Goal: Task Accomplishment & Management: Manage account settings

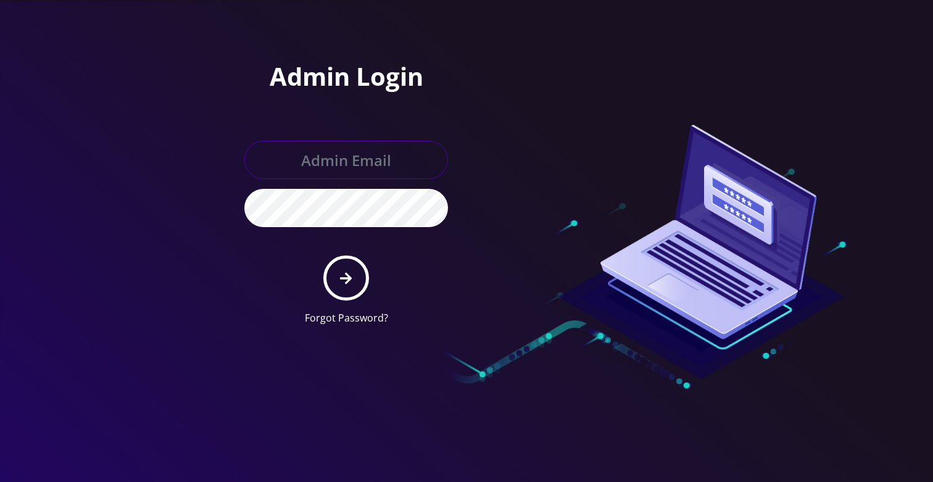
click at [357, 152] on input "text" at bounding box center [346, 160] width 204 height 38
type input "Khushi@teltik.com"
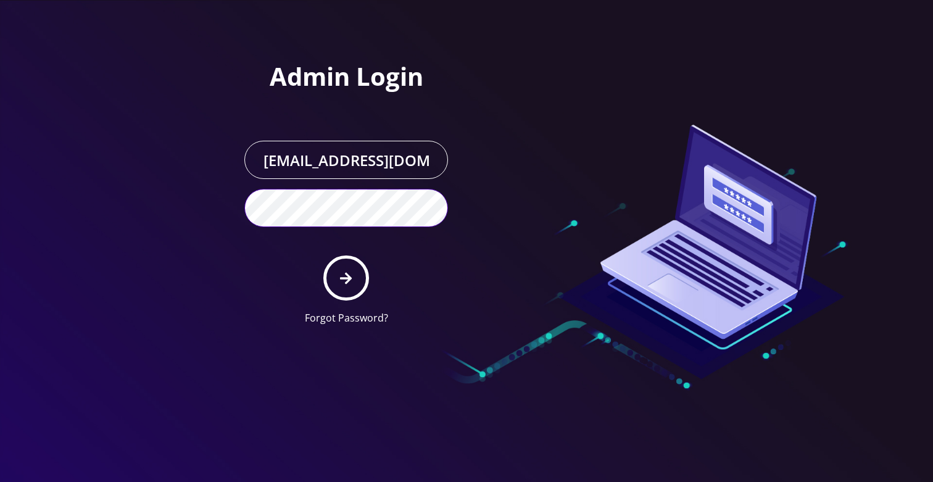
click at [323, 255] on button "submit" at bounding box center [345, 277] width 45 height 45
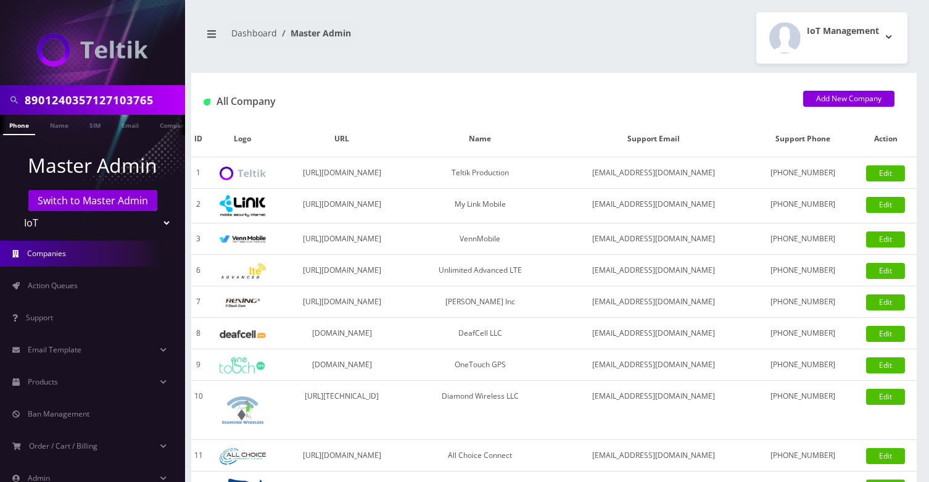
click at [87, 111] on input "8901240357127103765" at bounding box center [103, 99] width 157 height 23
type input "NPM Ventures"
click at [162, 127] on link "Company" at bounding box center [174, 125] width 41 height 20
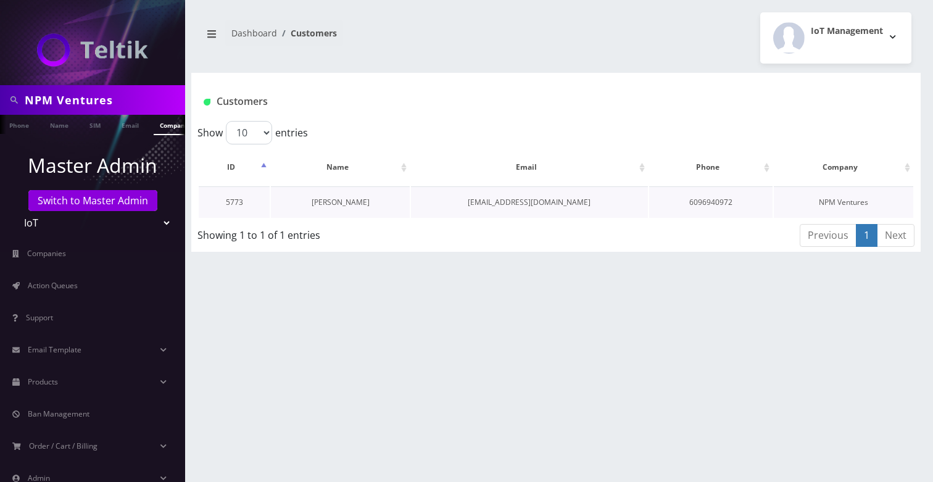
scroll to position [0, 6]
click at [338, 205] on link "Nathan Moser" at bounding box center [341, 202] width 58 height 10
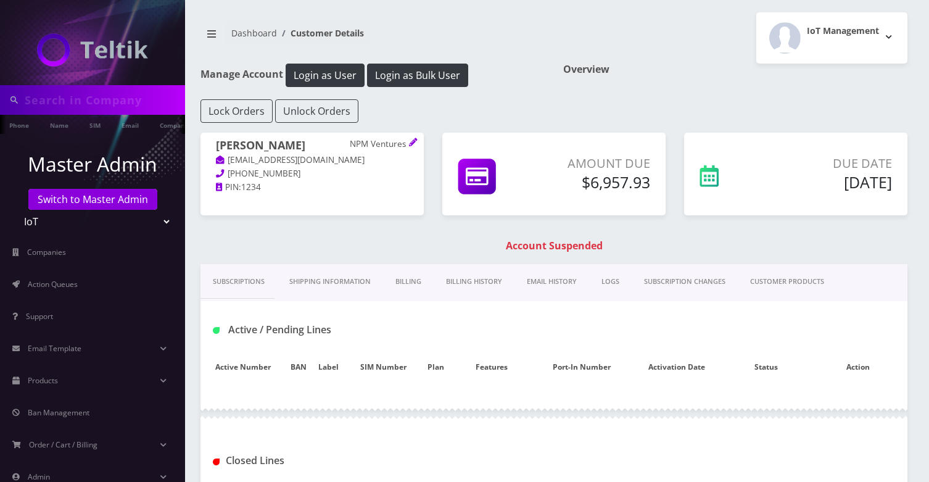
type input "NPM Ventures"
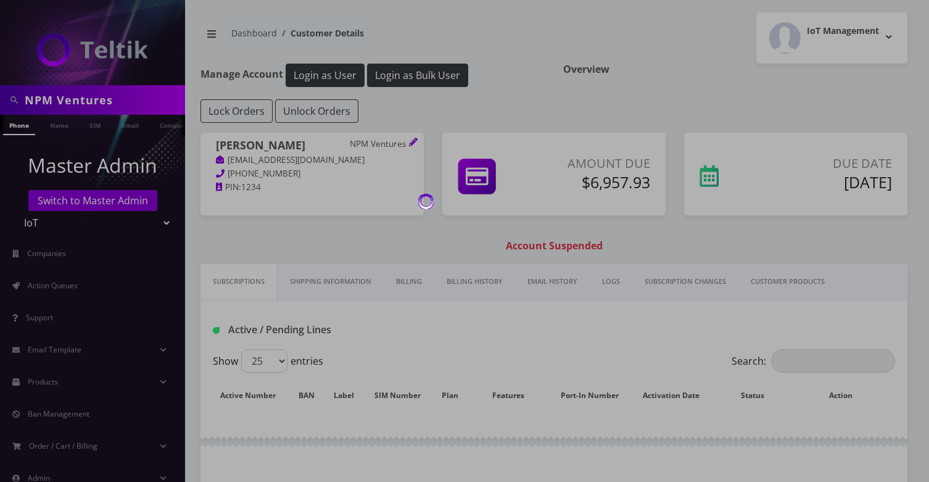
click at [549, 283] on link "EMAIL HISTORY" at bounding box center [552, 281] width 75 height 35
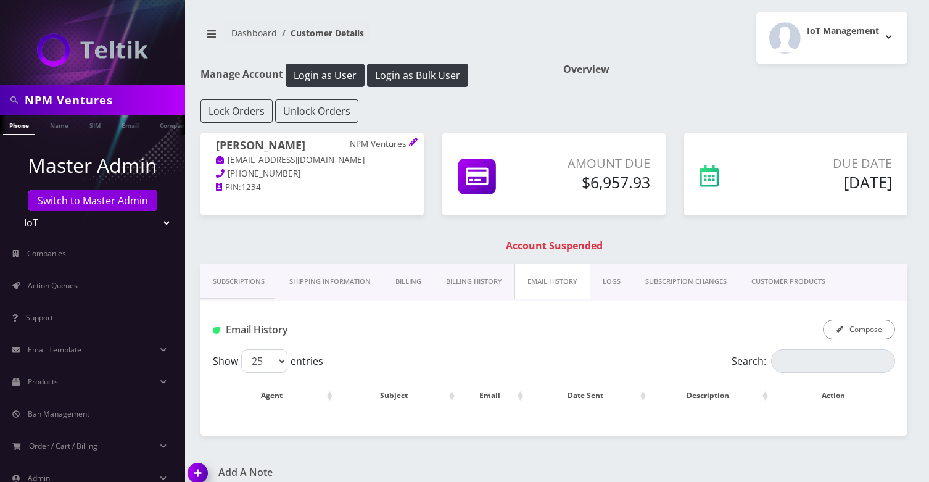
click at [471, 286] on link "Billing History" at bounding box center [474, 281] width 81 height 35
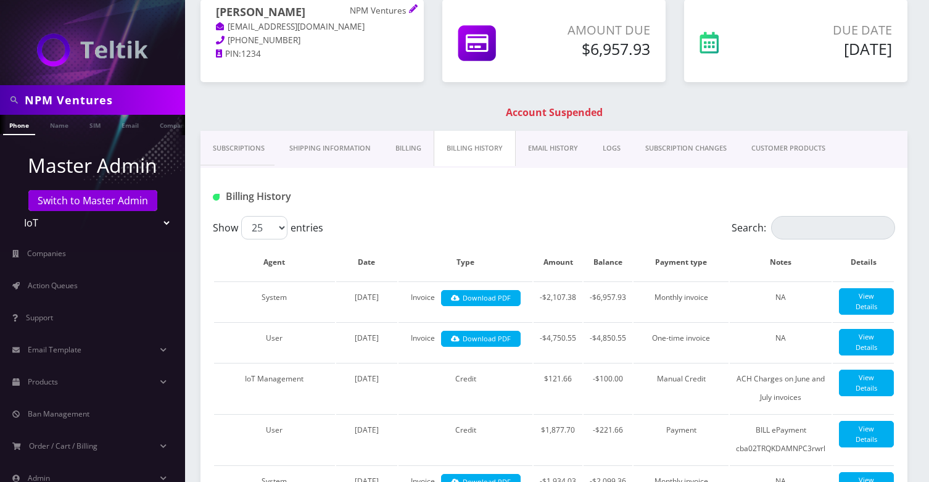
scroll to position [130, 0]
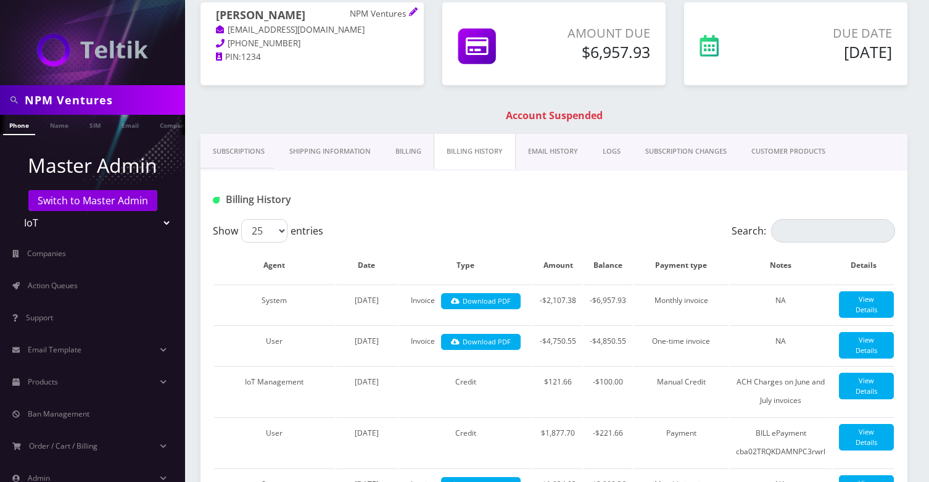
click at [764, 151] on link "CUSTOMER PRODUCTS" at bounding box center [788, 151] width 99 height 35
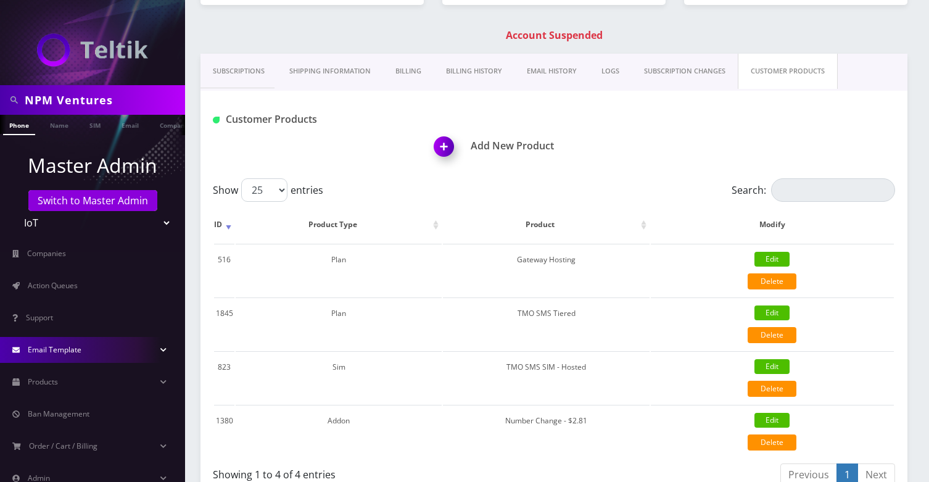
scroll to position [67, 0]
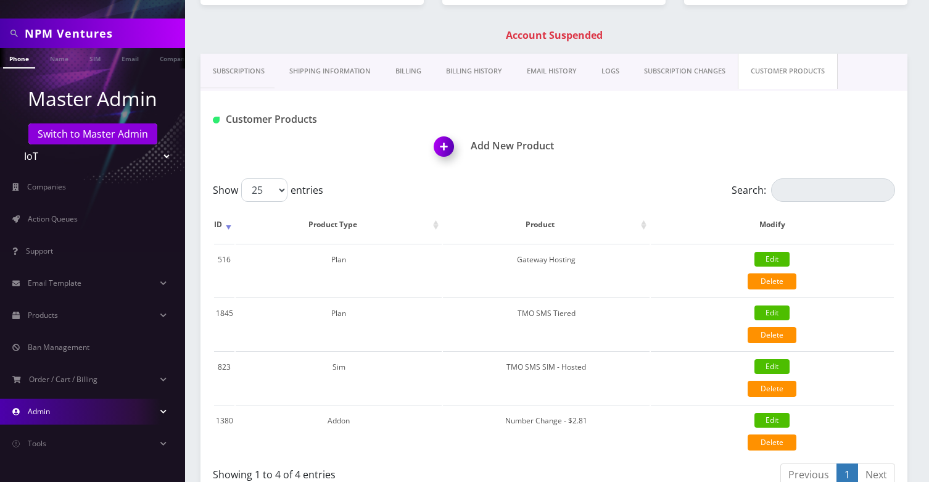
click at [91, 415] on link "Admin" at bounding box center [92, 412] width 185 height 26
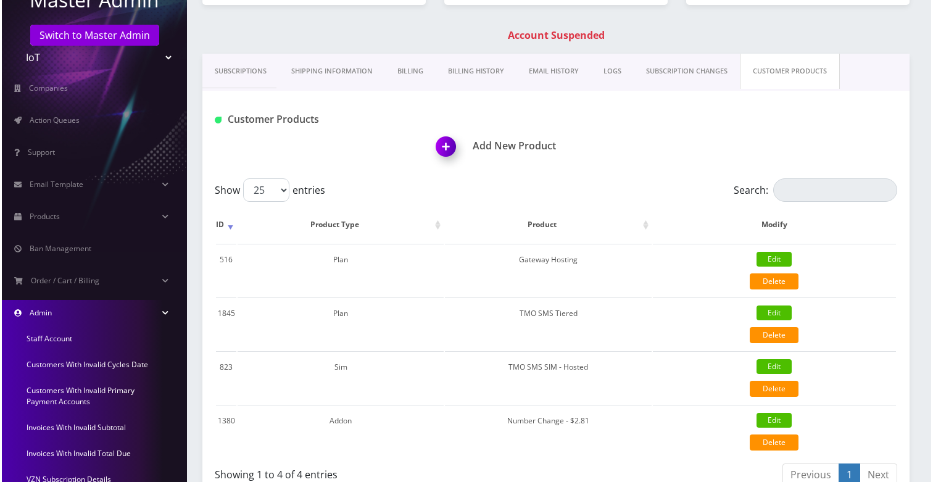
scroll to position [195, 0]
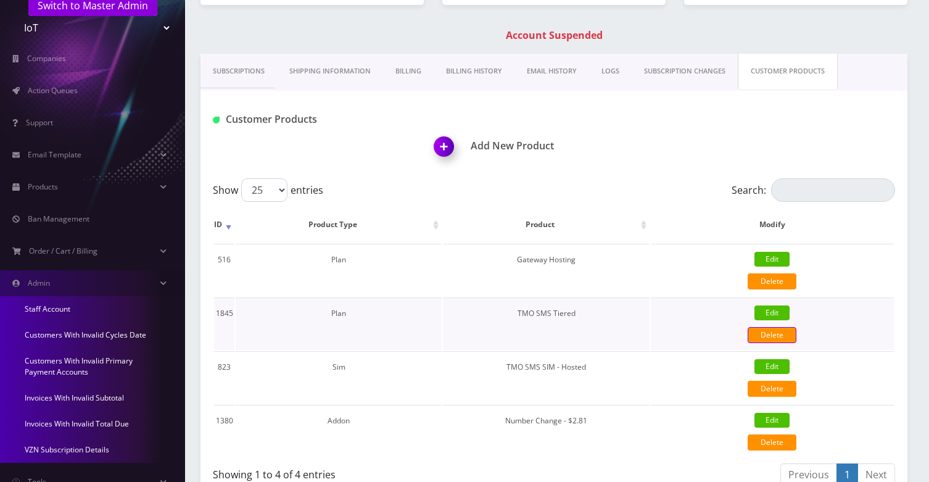
click at [766, 333] on link "Delete" at bounding box center [772, 335] width 49 height 16
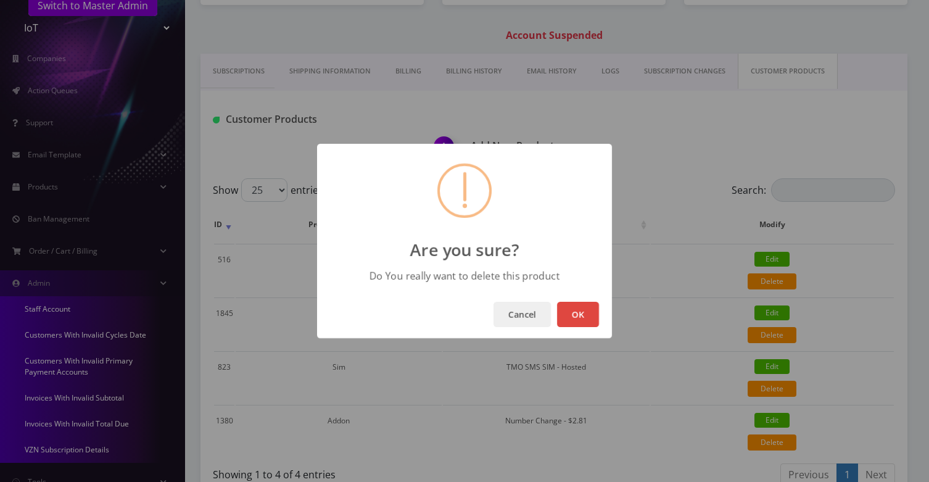
click at [583, 309] on button "OK" at bounding box center [578, 314] width 42 height 25
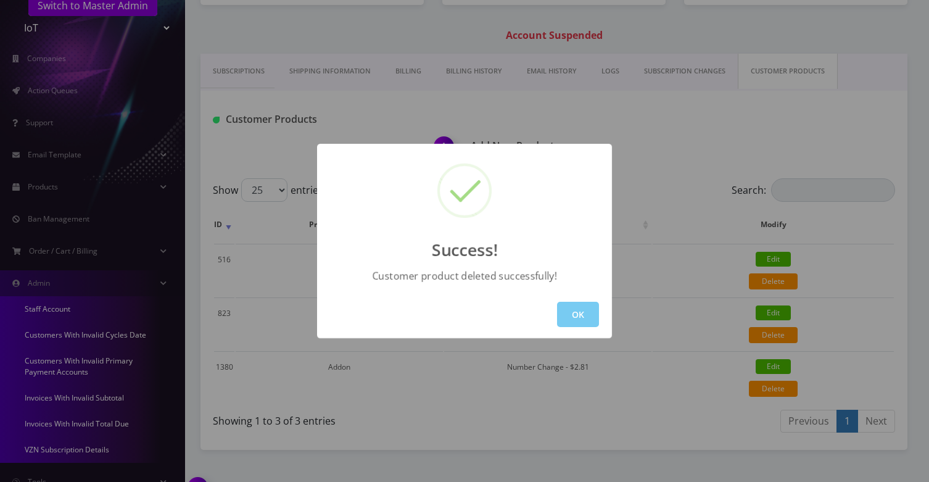
click at [591, 309] on button "OK" at bounding box center [578, 314] width 42 height 25
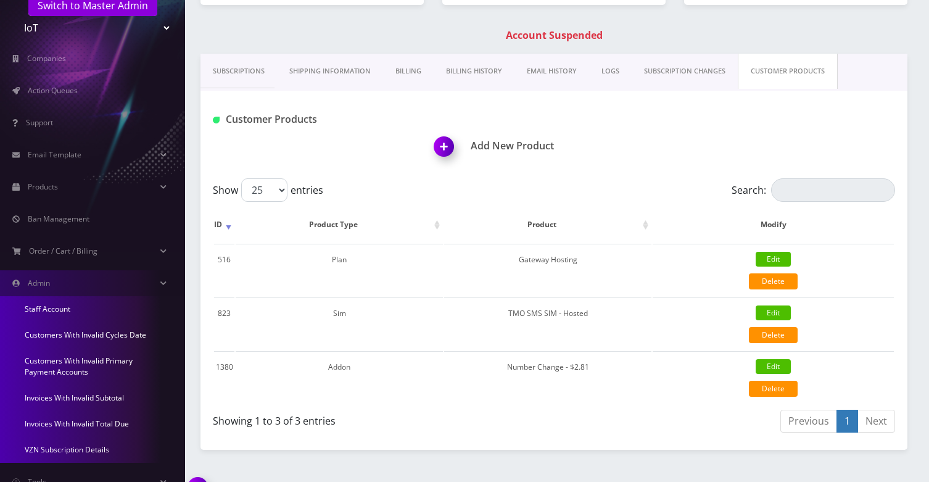
click at [455, 156] on img at bounding box center [446, 151] width 36 height 36
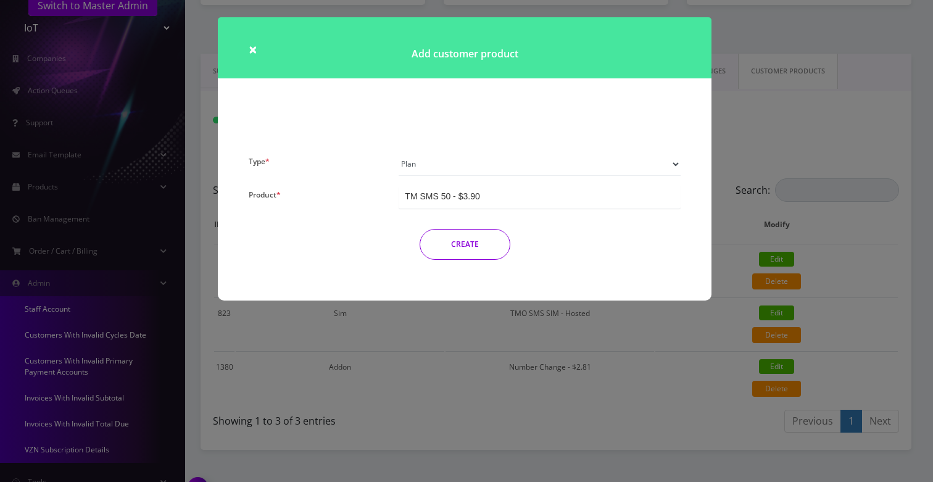
click at [487, 200] on div "TM SMS 50 - $3.90" at bounding box center [540, 197] width 282 height 23
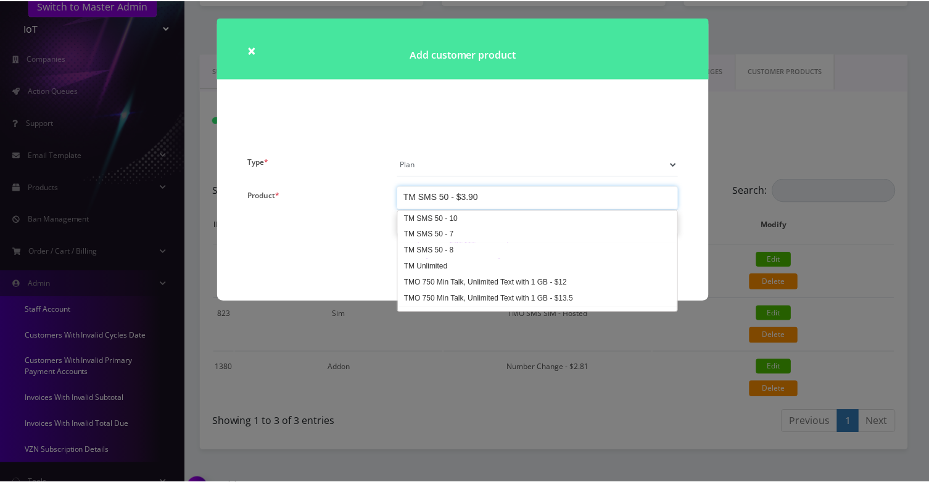
scroll to position [3081, 0]
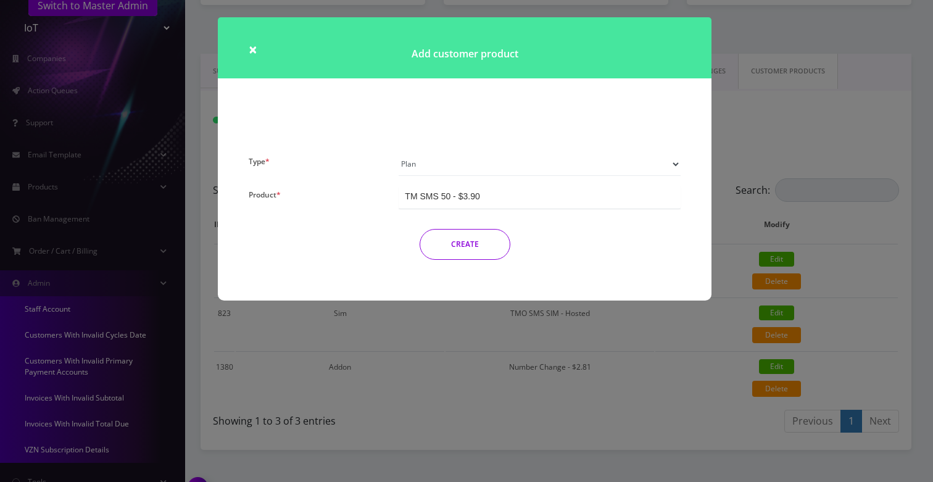
click at [798, 120] on div "× Add customer product Type * Plan Device Sim Addon One-off Product * TM SMS 50…" at bounding box center [466, 241] width 933 height 482
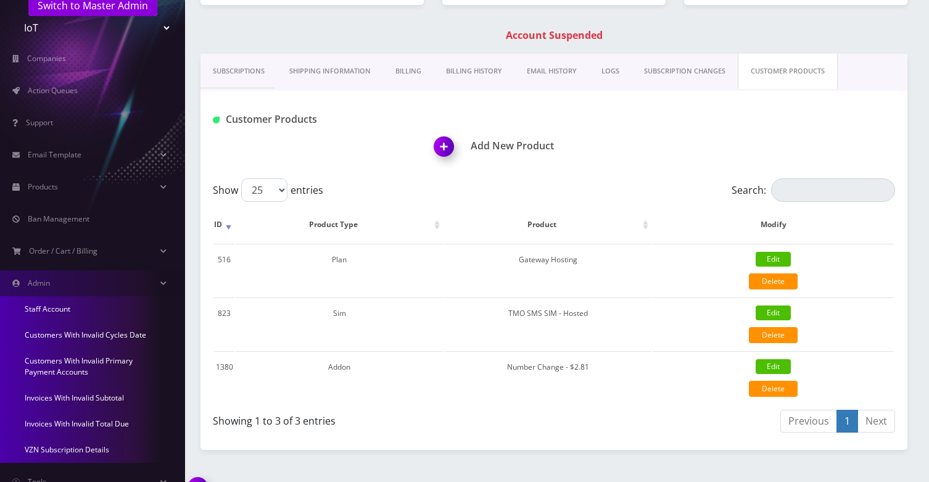
scroll to position [133, 0]
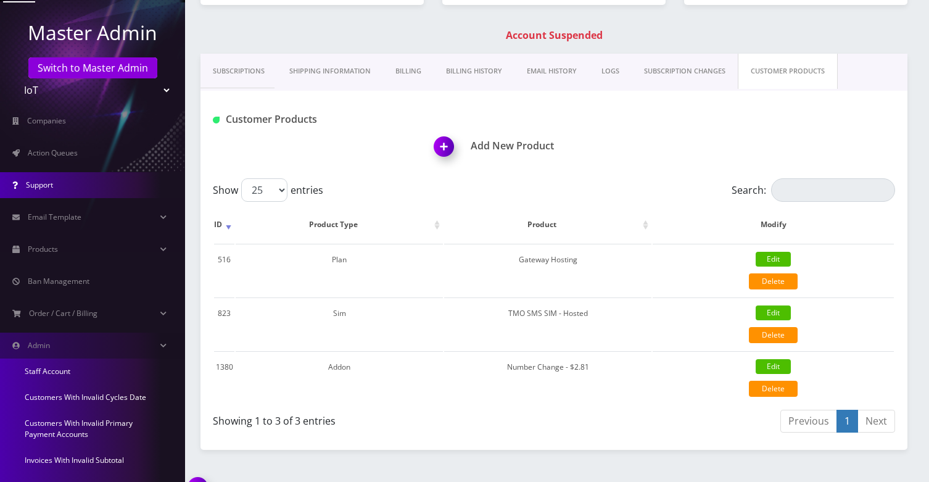
click at [62, 189] on link "Support" at bounding box center [92, 185] width 185 height 26
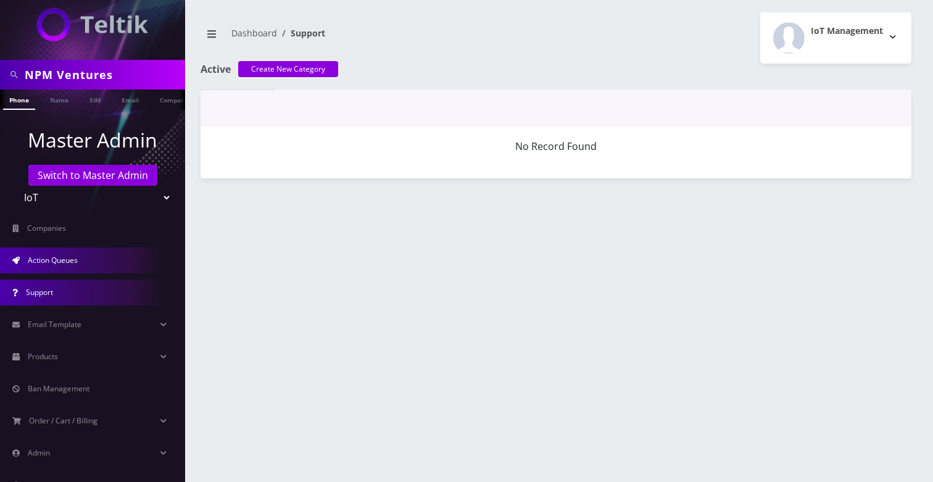
scroll to position [62, 0]
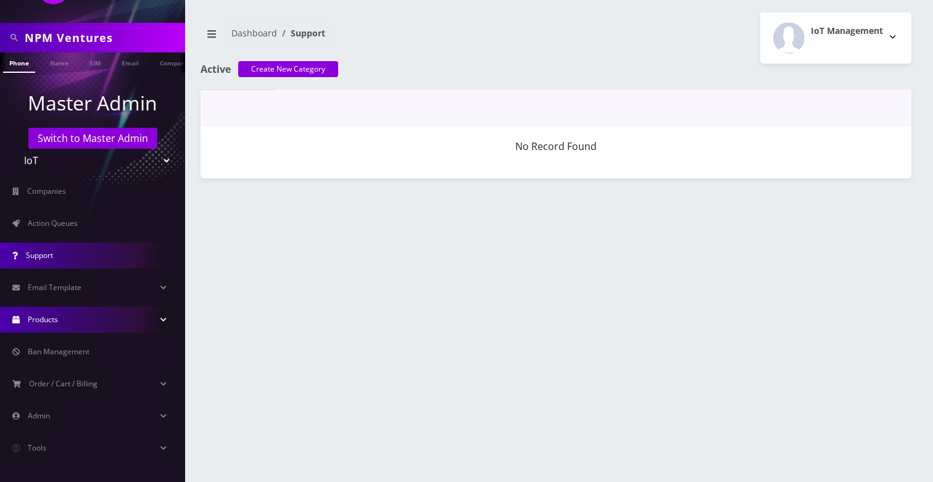
click at [46, 319] on span "Products" at bounding box center [43, 319] width 30 height 10
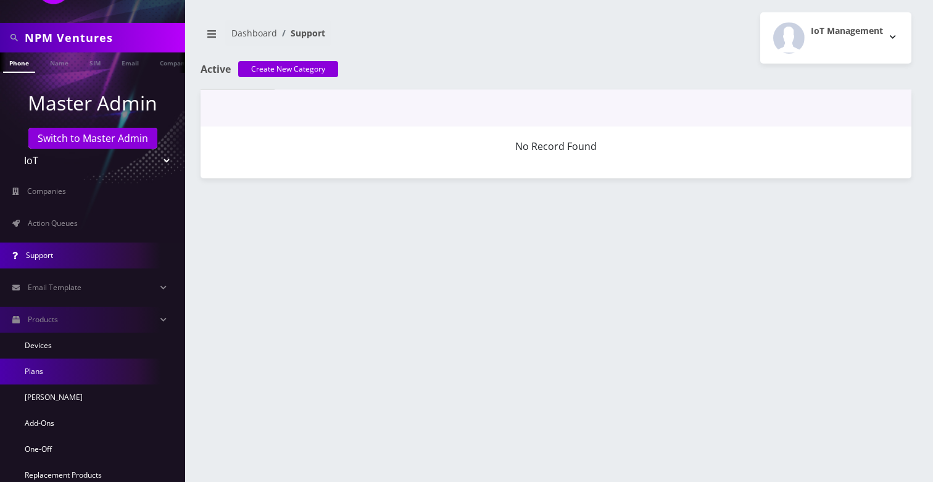
click at [62, 376] on link "Plans" at bounding box center [92, 371] width 185 height 26
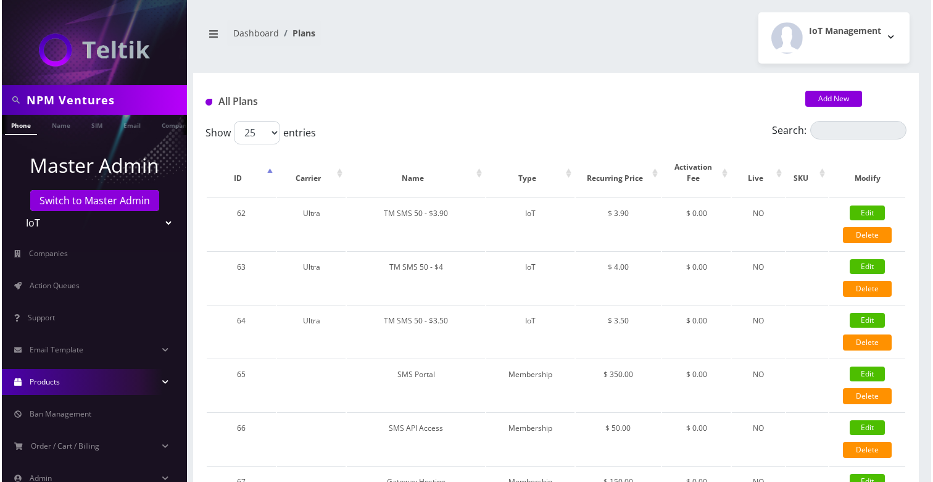
scroll to position [13, 0]
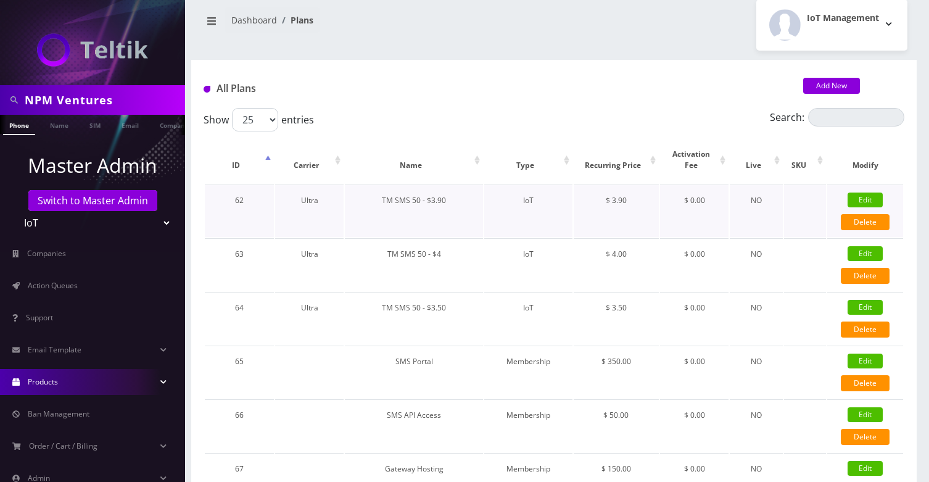
click at [865, 205] on link "Edit" at bounding box center [865, 200] width 35 height 15
type input "TM SMS 50 - $3.90"
select select "7"
select select "5"
select select "1"
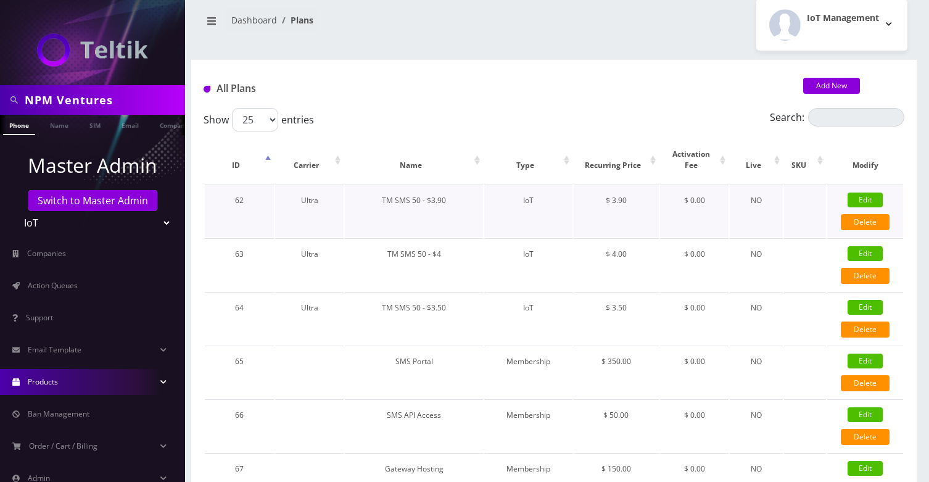
checkbox input "false"
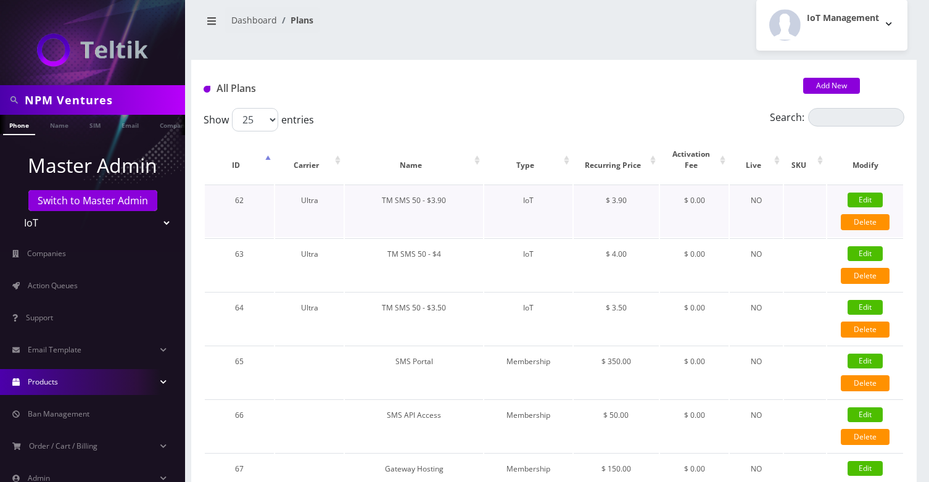
checkbox input "false"
type input "326"
type input "0"
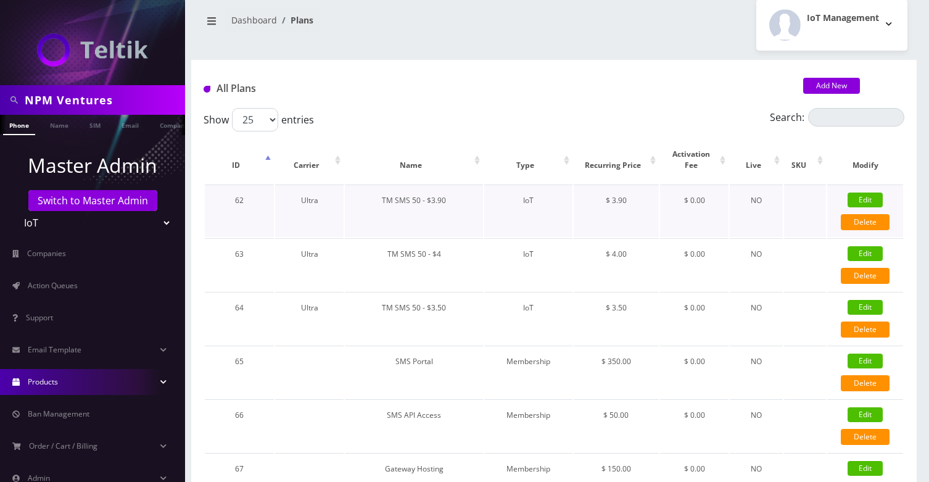
select select "2"
select select "0"
checkbox input "true"
checkbox input "false"
type input "3.9"
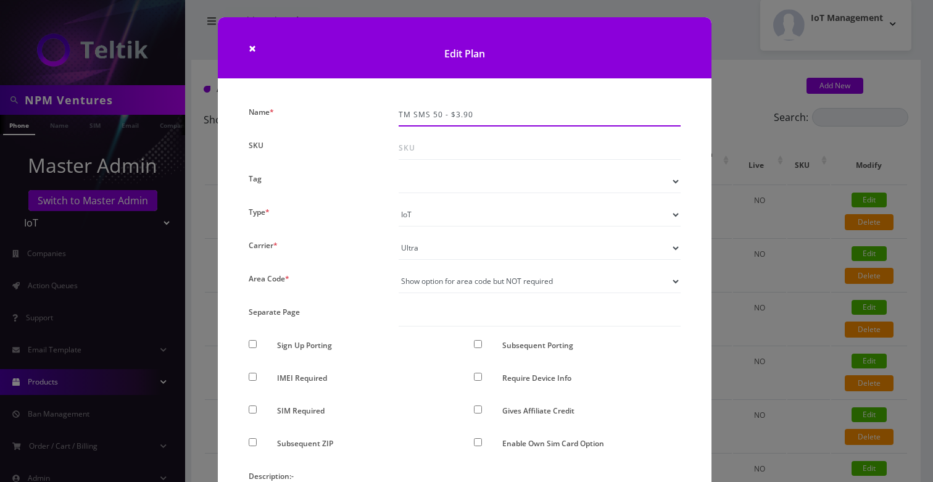
click at [528, 114] on input "TM SMS 50 - $3.90" at bounding box center [540, 114] width 282 height 23
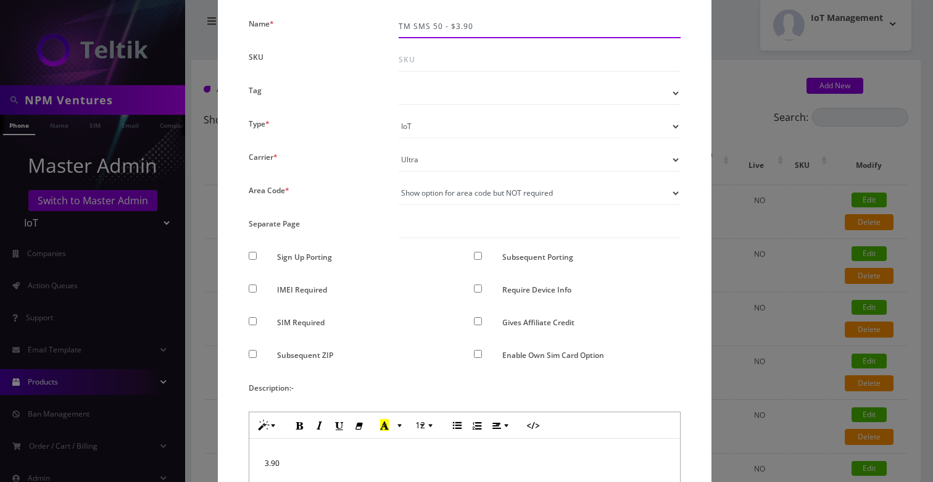
scroll to position [252, 0]
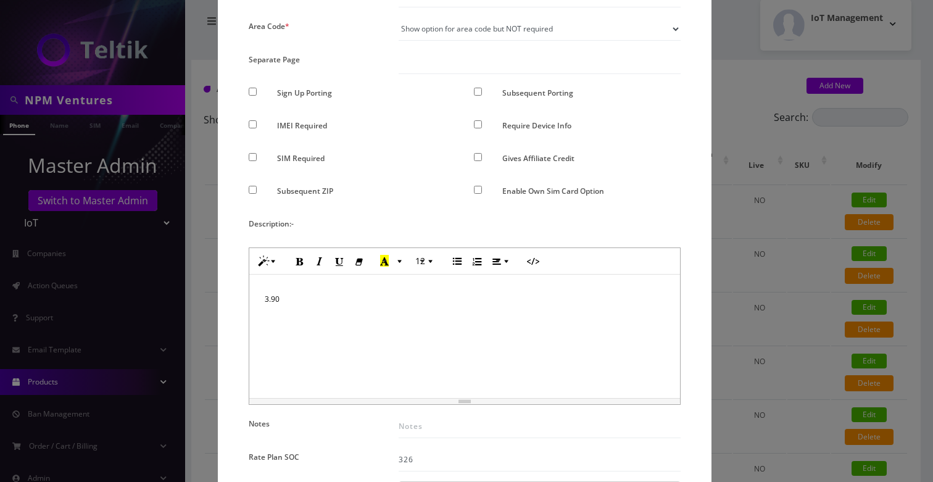
click at [418, 303] on p "3.90" at bounding box center [465, 299] width 400 height 18
paste div
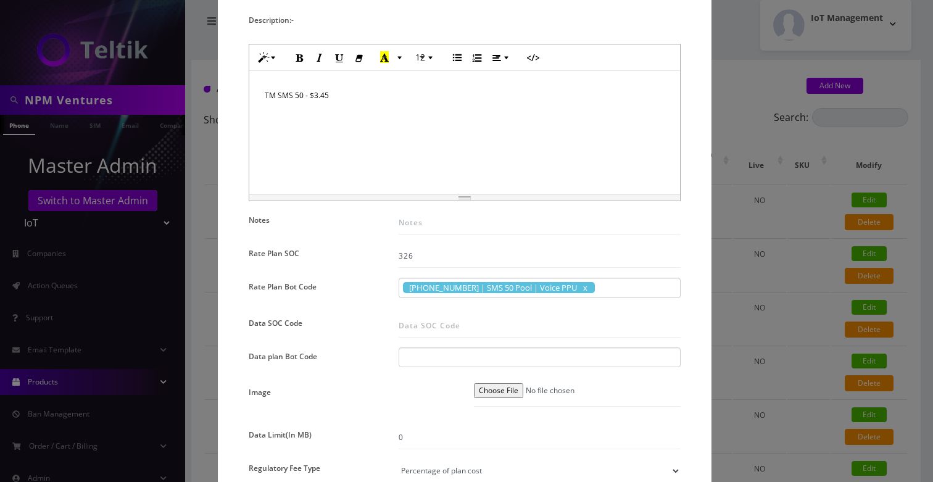
scroll to position [467, 0]
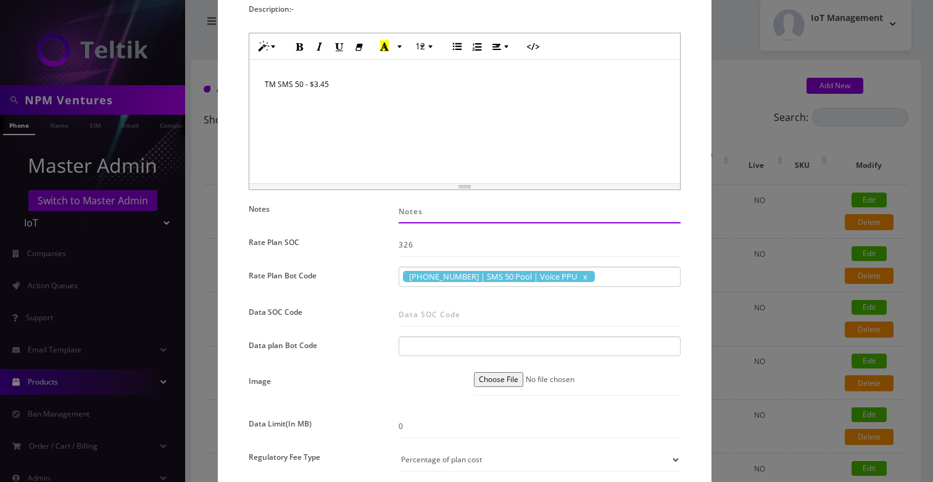
click at [424, 218] on input "Notes" at bounding box center [540, 211] width 282 height 23
click at [484, 97] on div "TM SMS 50 - $3.45" at bounding box center [464, 121] width 431 height 123
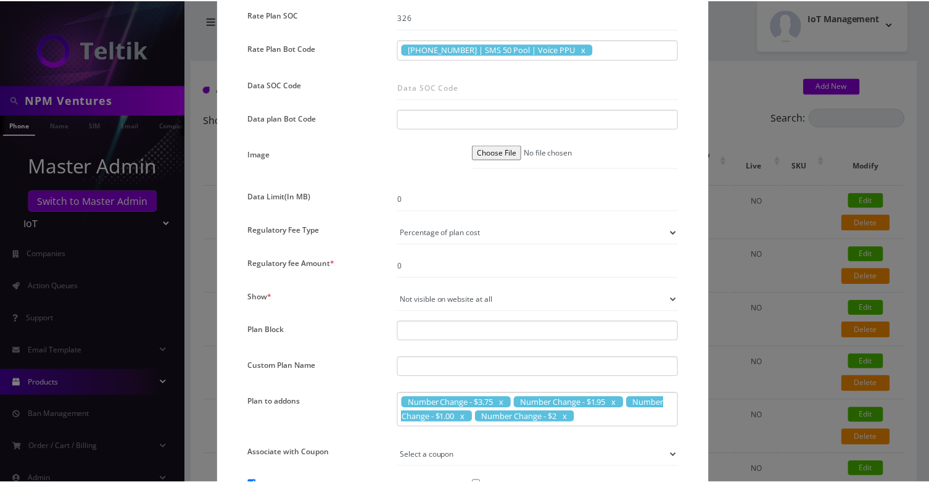
scroll to position [701, 0]
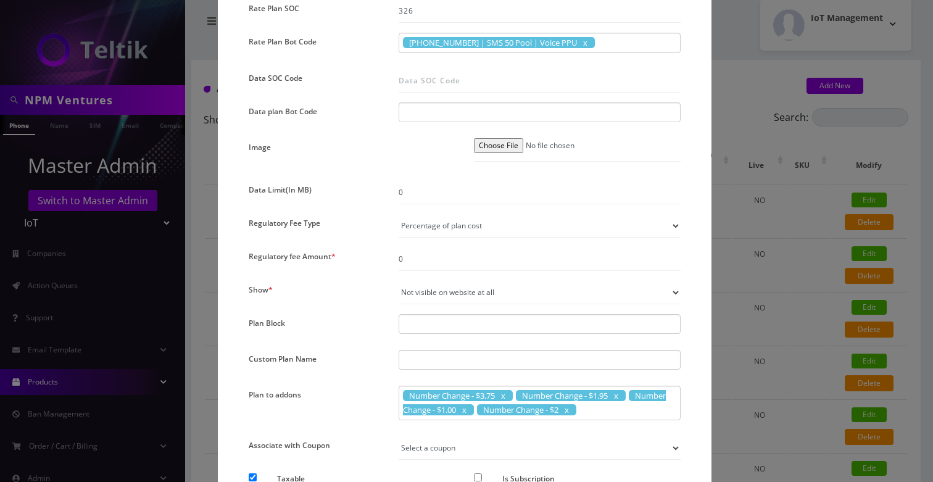
click at [752, 67] on div "× Edit Plan Name * TM SMS 50 - $3.90 SKU Tag Type * Voice Data Wearable Members…" at bounding box center [466, 241] width 933 height 482
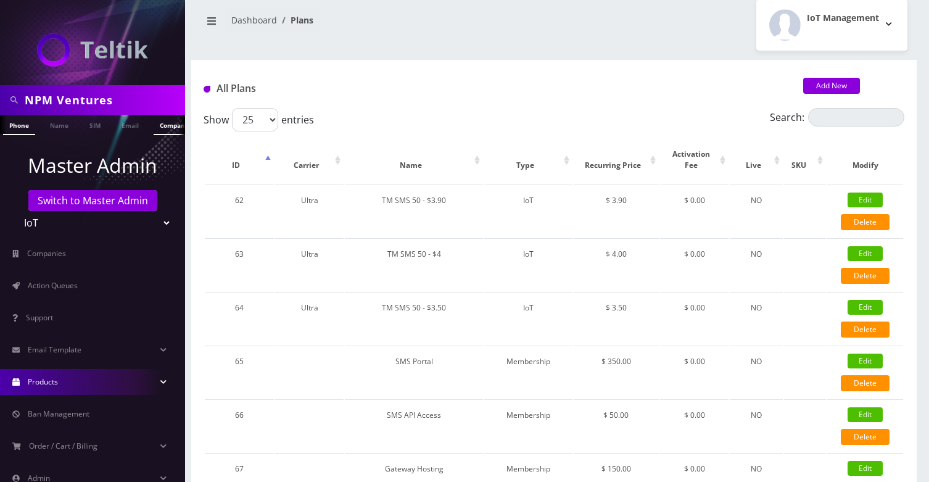
click at [159, 130] on link "Company" at bounding box center [174, 125] width 41 height 20
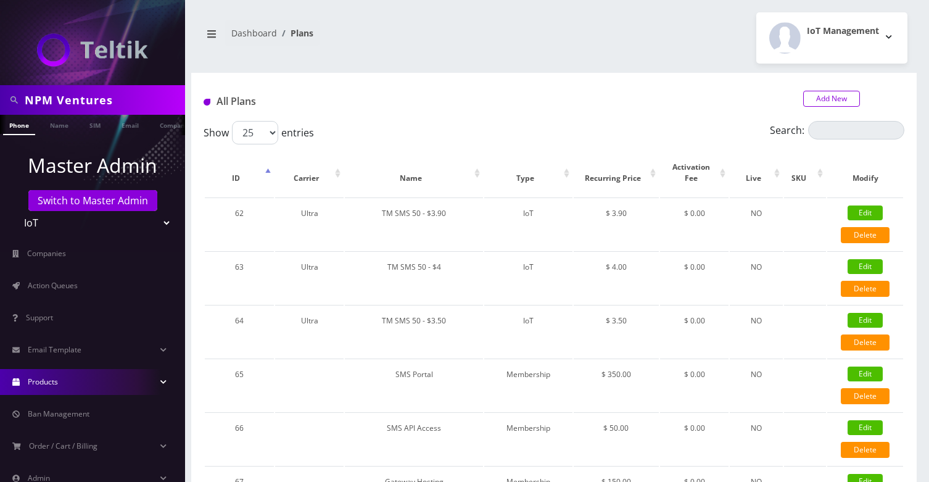
click at [834, 96] on link "Add New" at bounding box center [831, 99] width 57 height 16
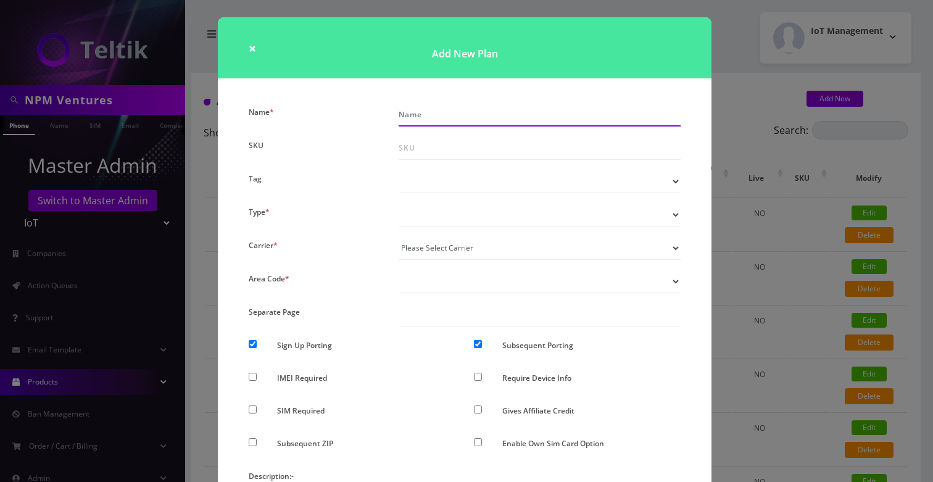
click at [549, 119] on input "Name *" at bounding box center [540, 114] width 282 height 23
paste input "TM SMS 50 - $3.90"
type input "TM SMS 50 - $3.45"
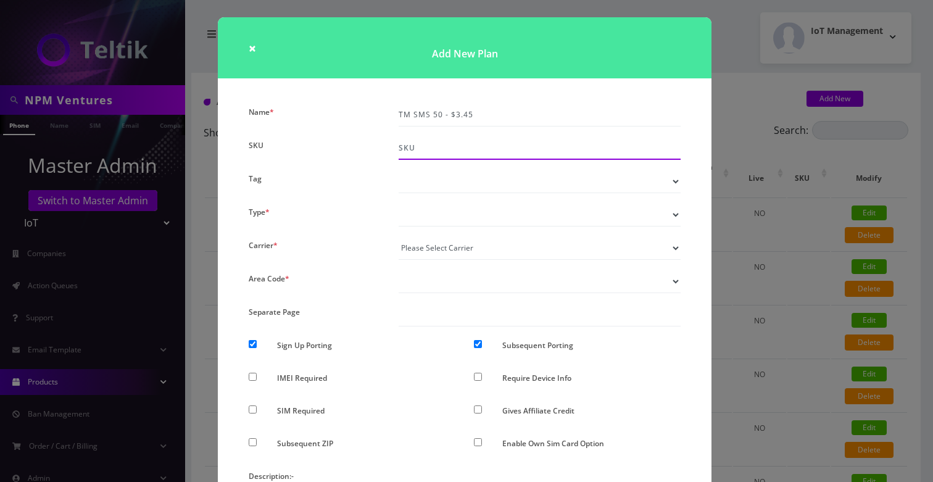
click at [462, 149] on input "SKU" at bounding box center [540, 147] width 282 height 23
click at [431, 217] on select "Voice Data Wearable Membership Digits Cloud IoT" at bounding box center [540, 214] width 282 height 23
select select "7"
click at [399, 203] on select "Voice Data Wearable Membership Digits Cloud IoT" at bounding box center [540, 214] width 282 height 23
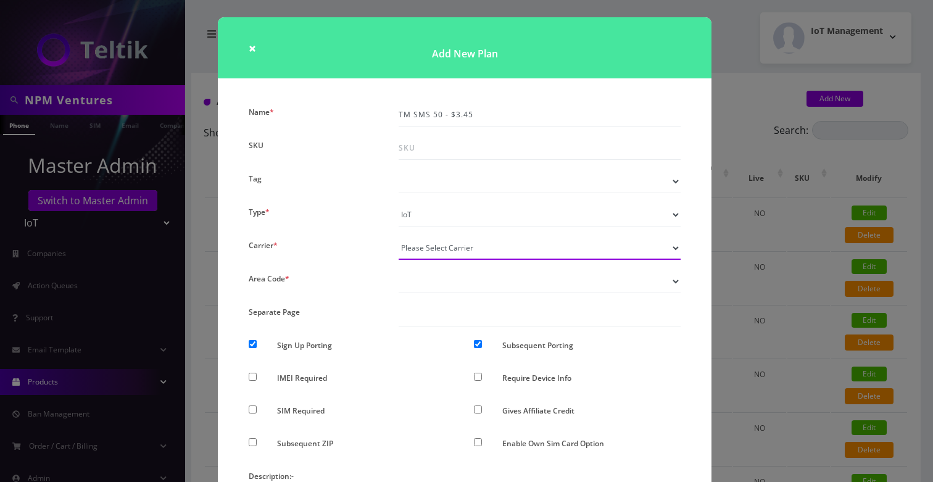
click at [428, 238] on select "Please Select Carrier No carrier / unlocked T-Mobile AT&T Subscription Ultra Ve…" at bounding box center [540, 247] width 282 height 23
select select "5"
click at [399, 236] on select "Please Select Carrier No carrier / unlocked T-Mobile AT&T Subscription Ultra Ve…" at bounding box center [540, 247] width 282 height 23
click at [432, 251] on select "Please Select Carrier No carrier / unlocked T-Mobile AT&T Subscription Ultra Ve…" at bounding box center [540, 247] width 282 height 23
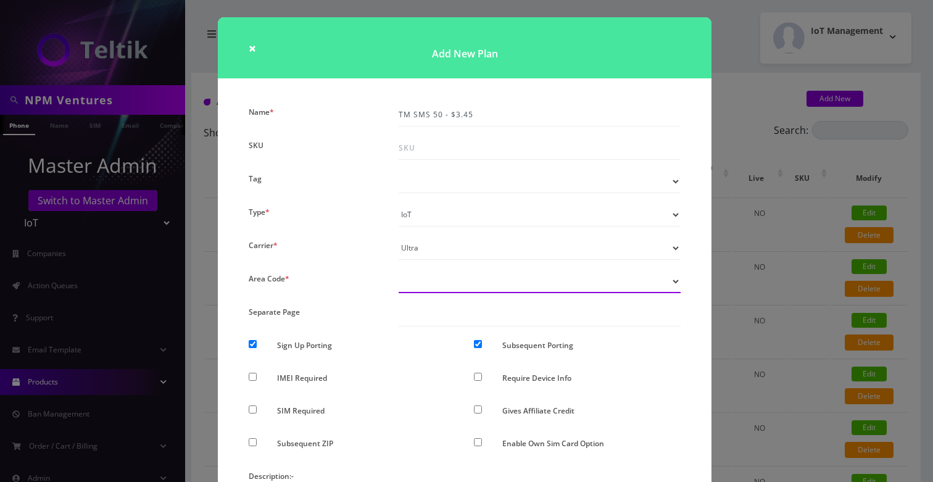
click at [423, 289] on select "Don’t show option Show option for area code but NOT required Show option for ar…" at bounding box center [540, 281] width 282 height 23
select select "1"
click at [399, 270] on select "Don’t show option Show option for area code but NOT required Show option for ar…" at bounding box center [540, 281] width 282 height 23
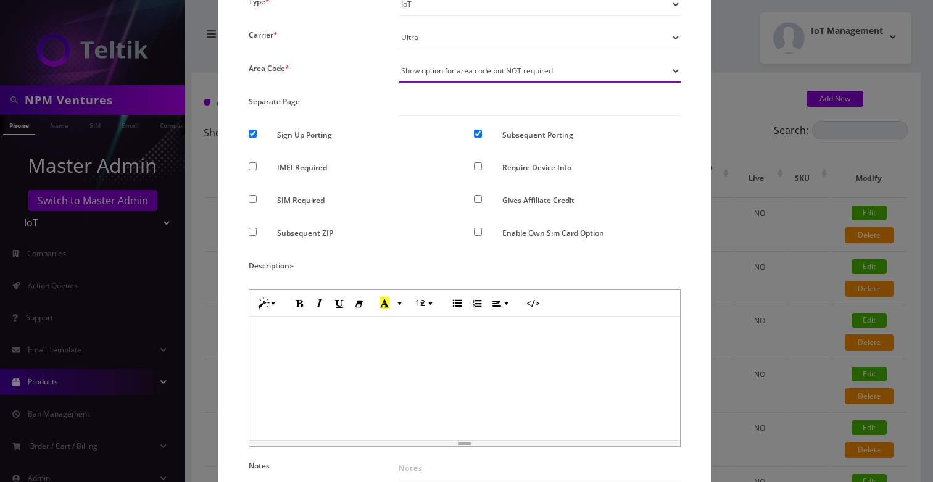
scroll to position [305, 0]
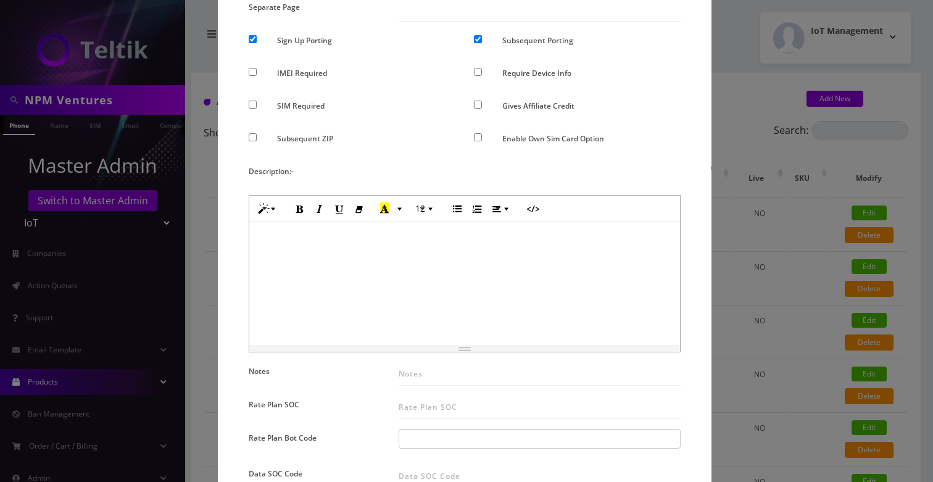
click at [438, 251] on div at bounding box center [464, 283] width 431 height 123
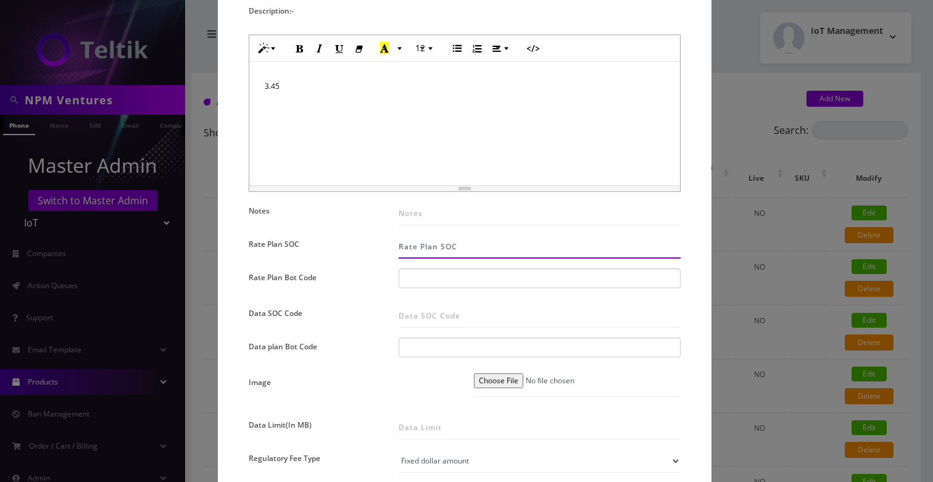
click at [448, 252] on input "Rate Plan SOC" at bounding box center [540, 246] width 282 height 23
click at [420, 246] on input "Rate Plan SOC" at bounding box center [540, 246] width 282 height 23
type input "326"
click at [427, 292] on div at bounding box center [539, 281] width 300 height 26
click at [436, 284] on div at bounding box center [540, 278] width 282 height 20
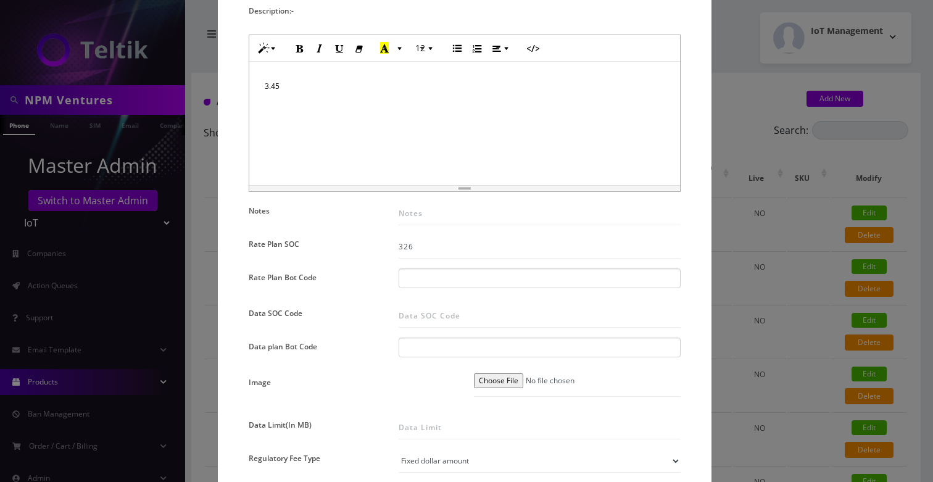
paste input "30340058 | SMS 50 Pool | Voice PPU"
type input "30340058 | SMS 50 Pool | Voice PPU"
click at [462, 335] on div "Name * TM SMS 50 - $3.45 SKU Tag Type * Voice Data Wearable Membership Digits C…" at bounding box center [464, 264] width 450 height 1253
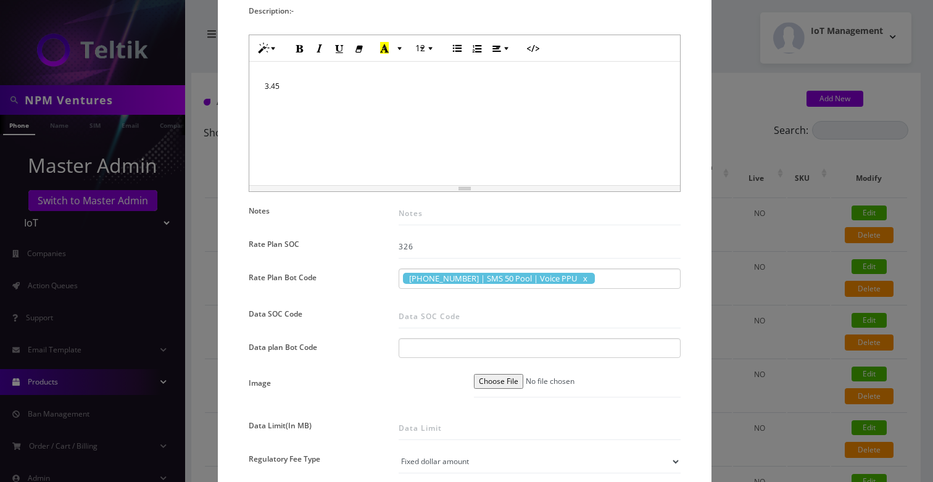
click at [451, 350] on div at bounding box center [540, 348] width 282 height 20
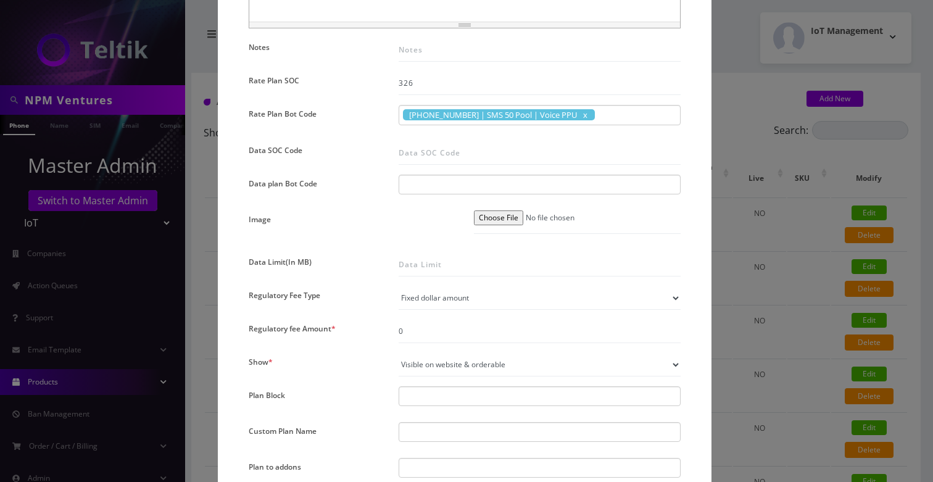
scroll to position [688, 0]
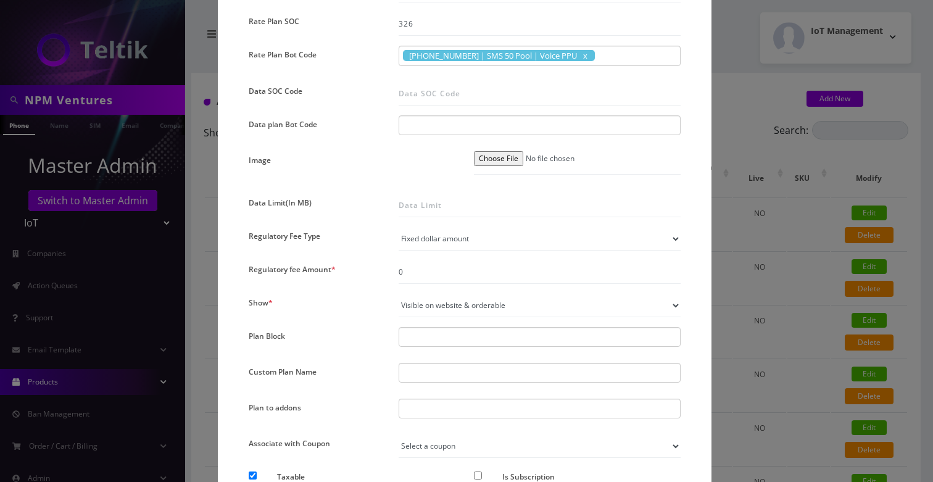
click at [429, 364] on div at bounding box center [540, 373] width 282 height 20
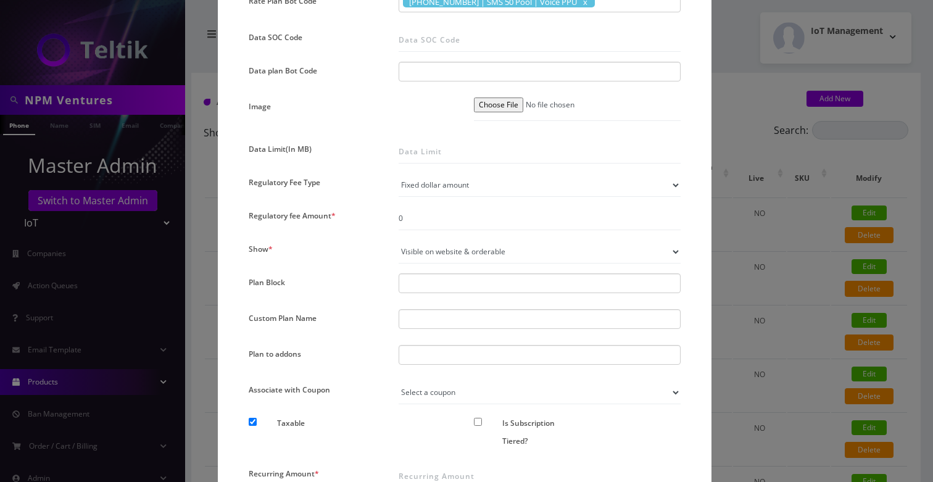
click at [423, 365] on div at bounding box center [540, 355] width 282 height 20
type input "number Change - $3.75"
type input "num"
type input "Number Change - $3.75"
click at [421, 367] on div "Number Change - $3.75" at bounding box center [430, 386] width 54 height 48
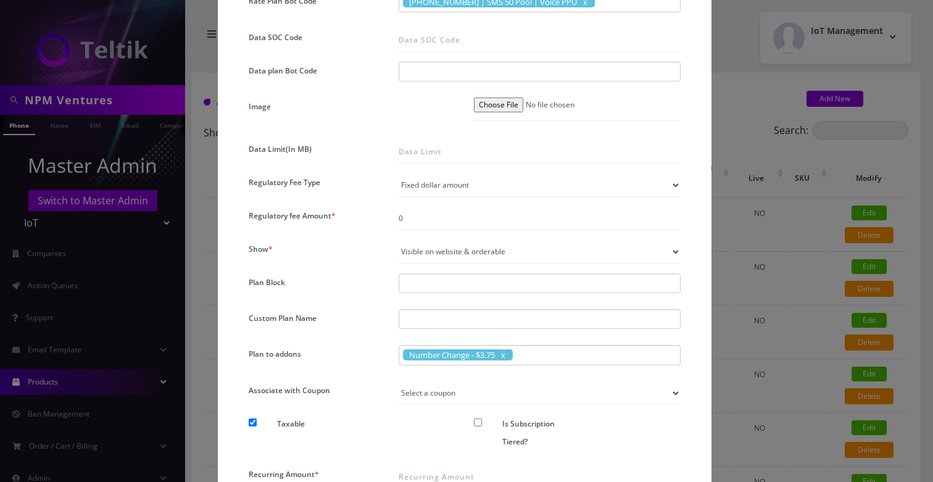
type input "number Change - $3.75"
type input "n"
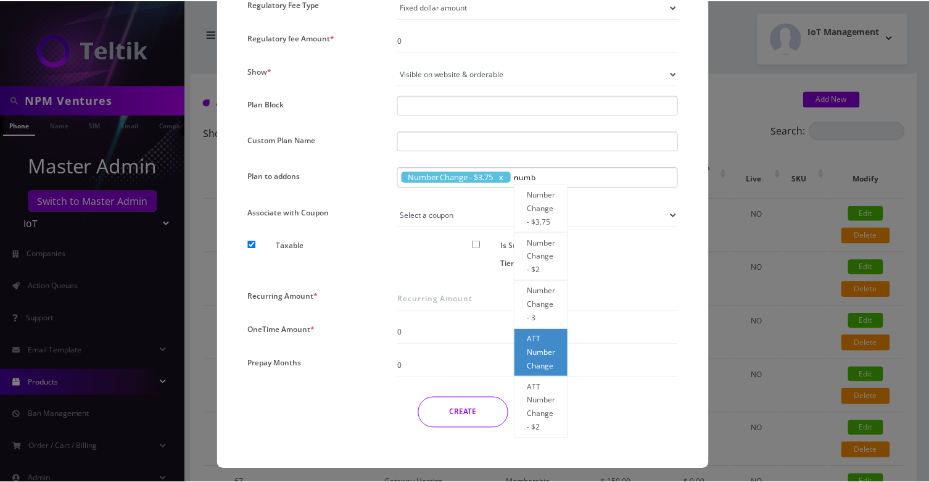
scroll to position [924, 0]
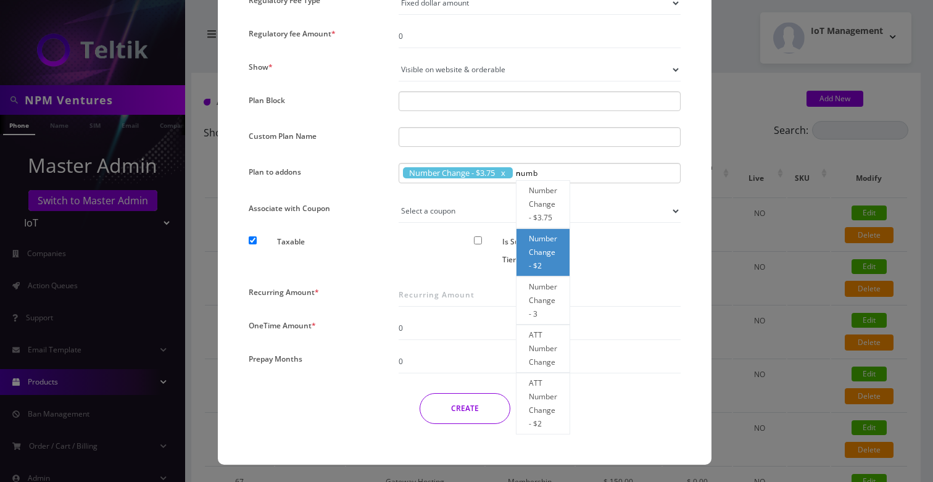
click at [551, 260] on div "Number Change - $2" at bounding box center [543, 252] width 54 height 48
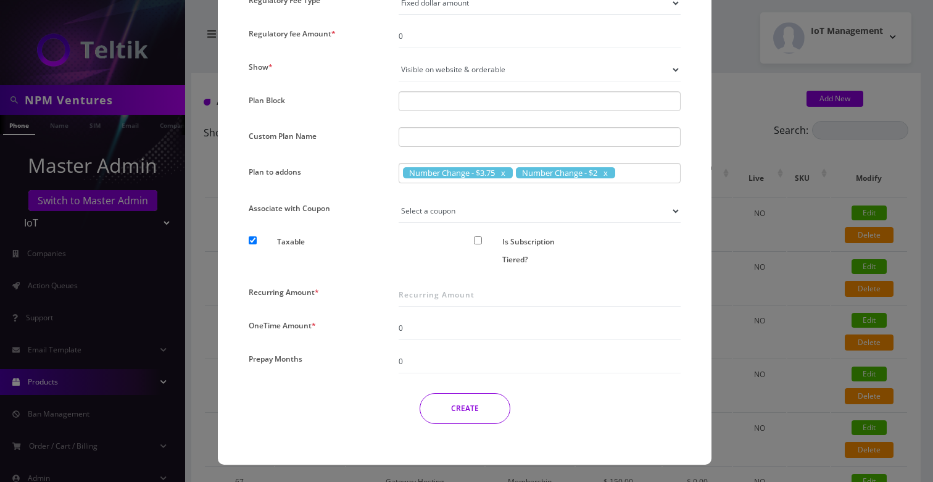
type input "number Change - $3.75"
type input "num"
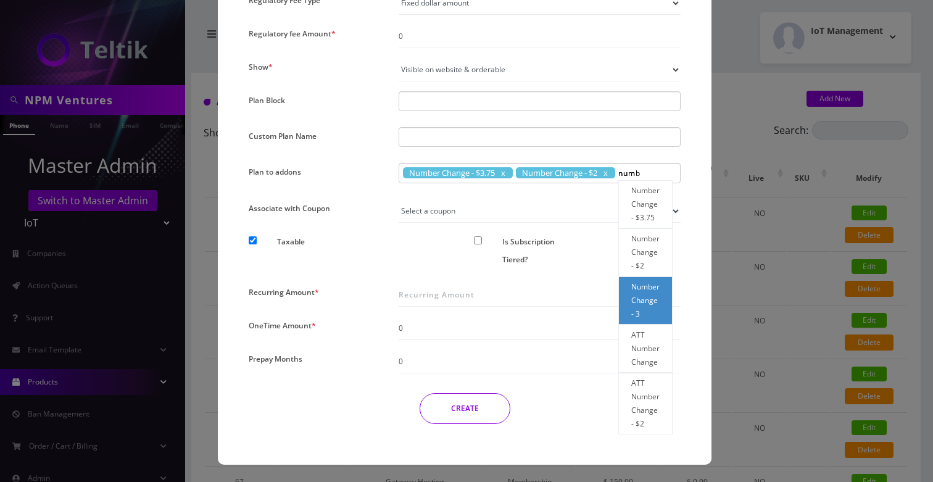
click at [648, 320] on div "Number Change - 3" at bounding box center [645, 300] width 54 height 48
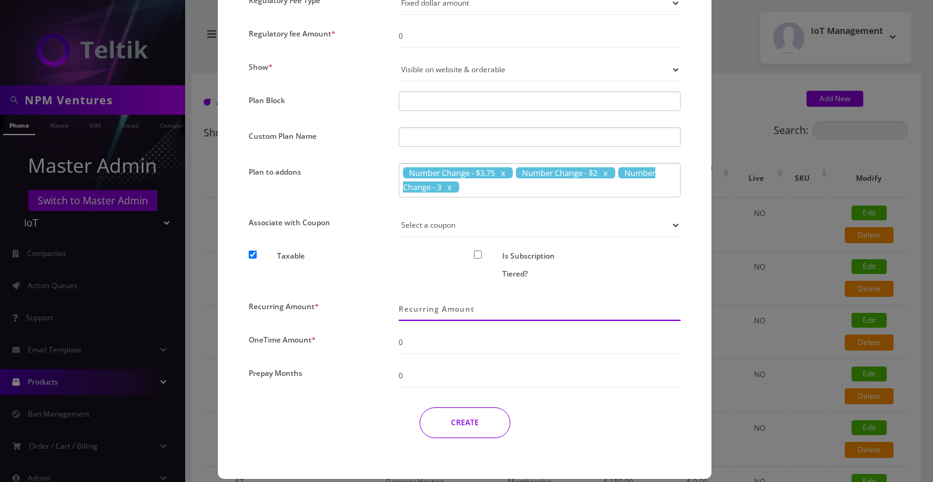
click at [428, 310] on input "Recurring Amount *" at bounding box center [540, 308] width 282 height 23
type input "3.45"
click at [458, 417] on button "CREATE" at bounding box center [465, 422] width 91 height 31
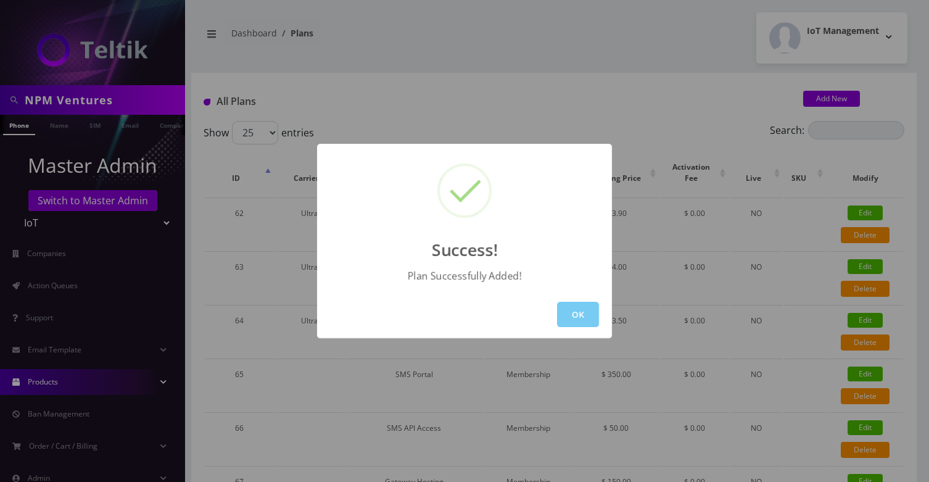
click at [582, 309] on button "OK" at bounding box center [578, 314] width 42 height 25
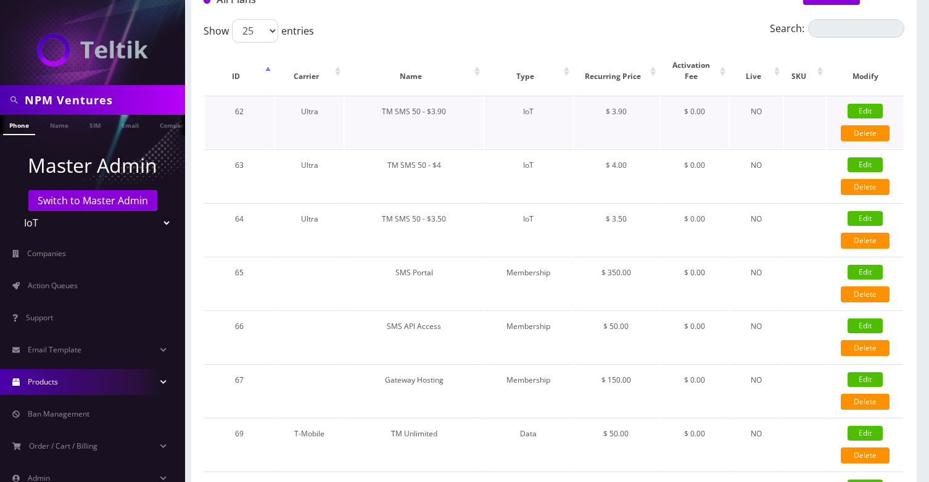
scroll to position [59, 0]
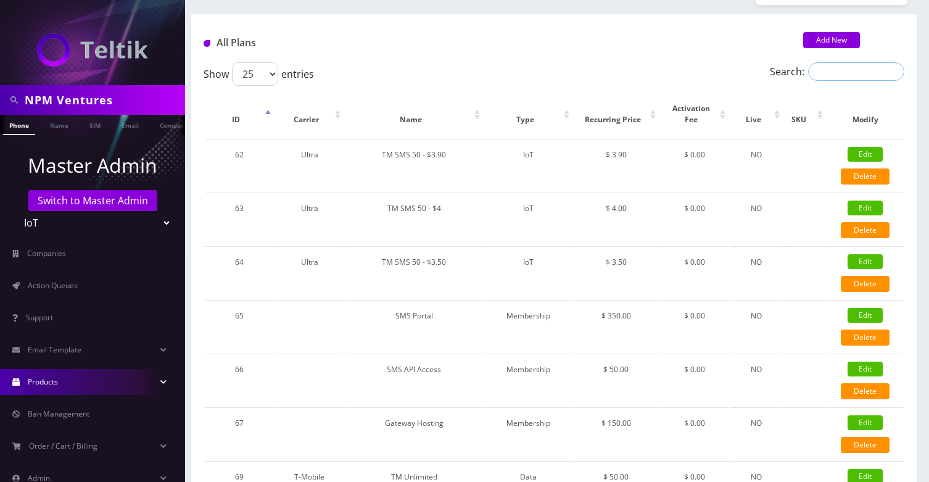
click at [840, 77] on input "Search:" at bounding box center [856, 71] width 96 height 19
type input "3"
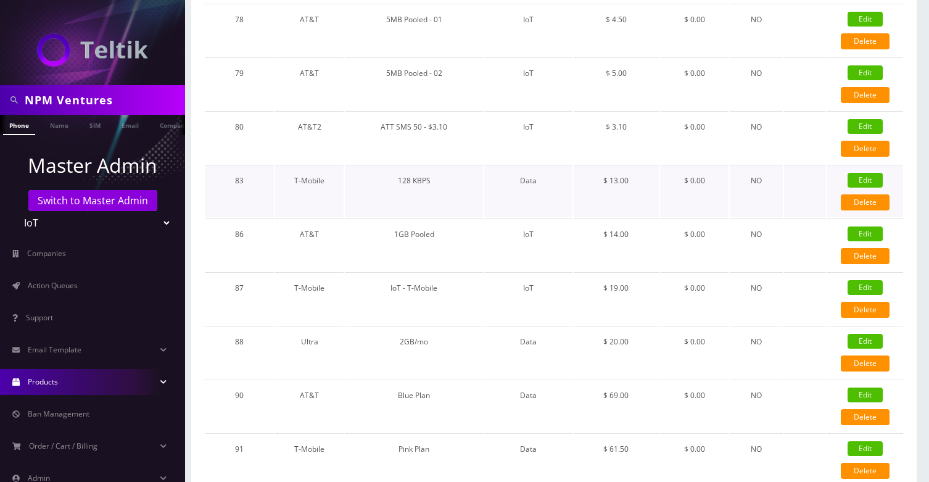
scroll to position [1100, 0]
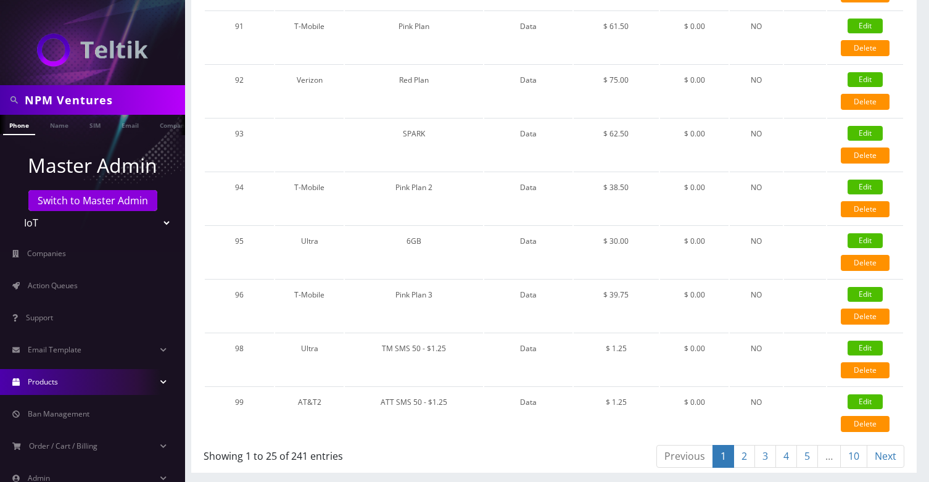
click at [863, 458] on link "10" at bounding box center [853, 456] width 27 height 23
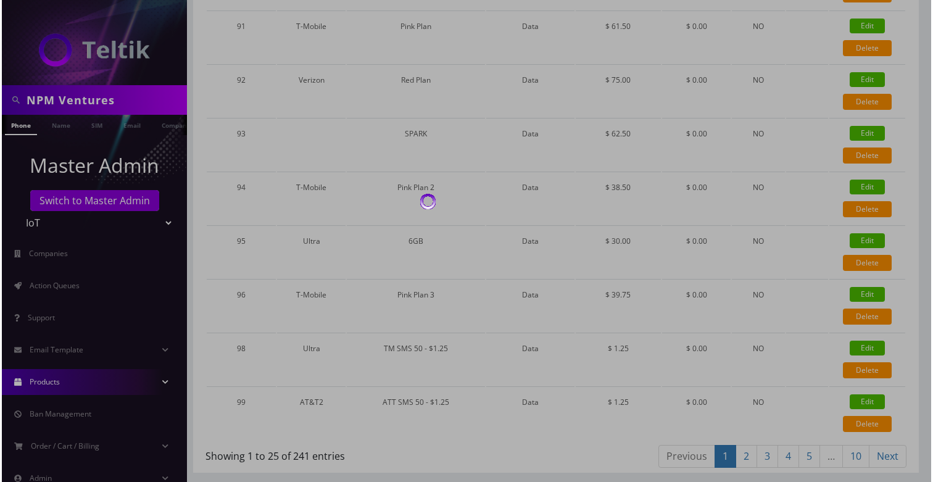
scroll to position [616, 0]
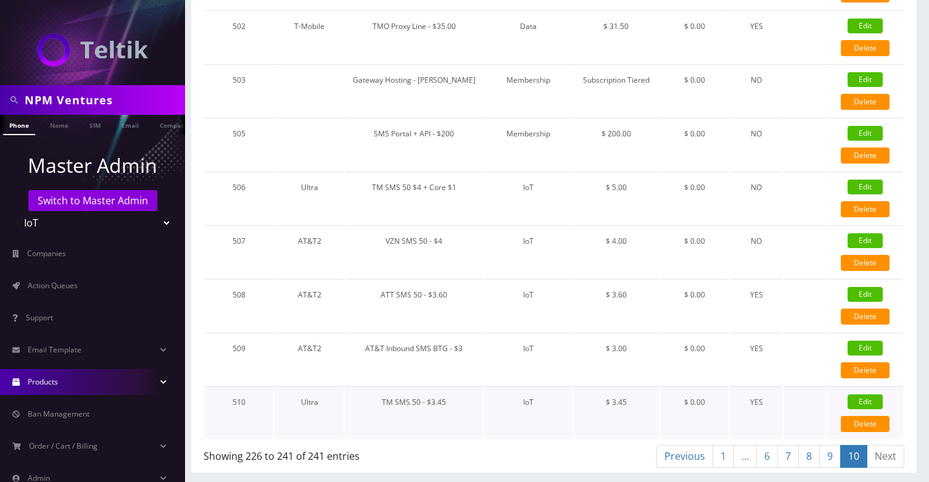
click at [866, 399] on link "Edit" at bounding box center [865, 401] width 35 height 15
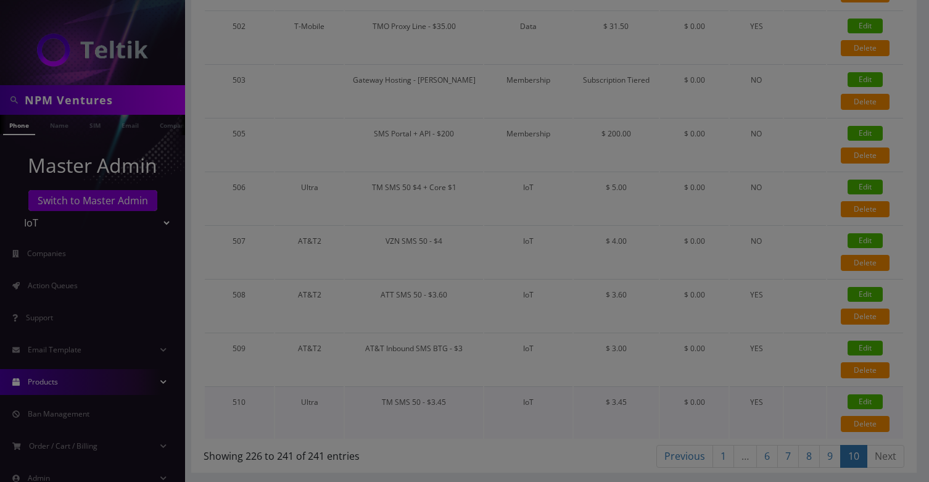
type input "TM SMS 50 - $3.45"
select select "7"
select select "5"
select select "1"
checkbox input "true"
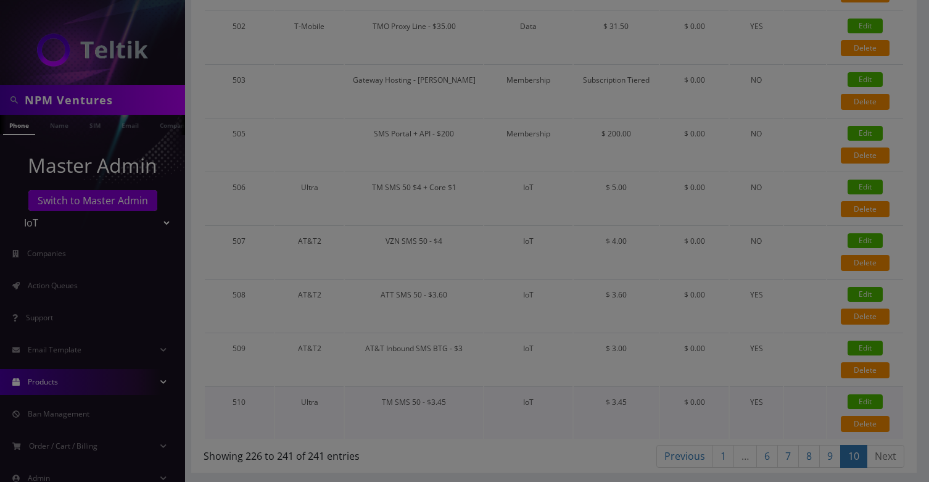
checkbox input "true"
checkbox input "false"
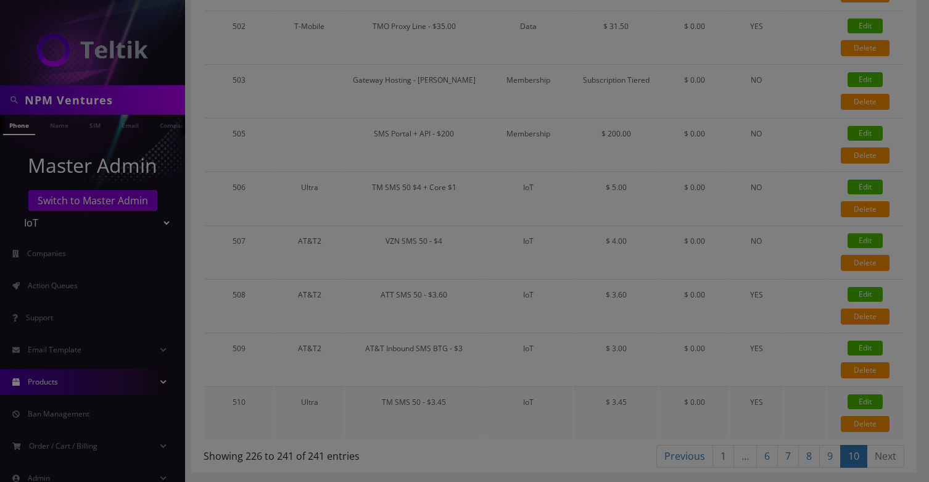
checkbox input "false"
type input "326"
checkbox input "true"
checkbox input "false"
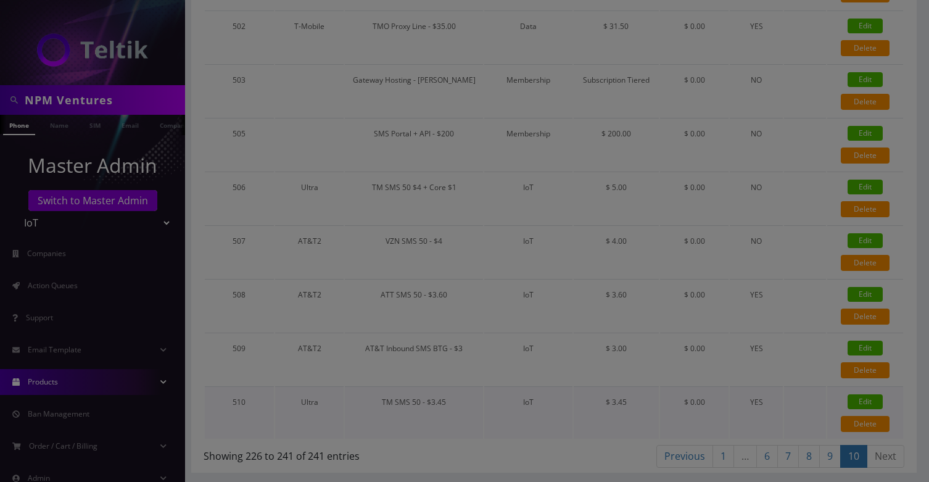
type input "3.45"
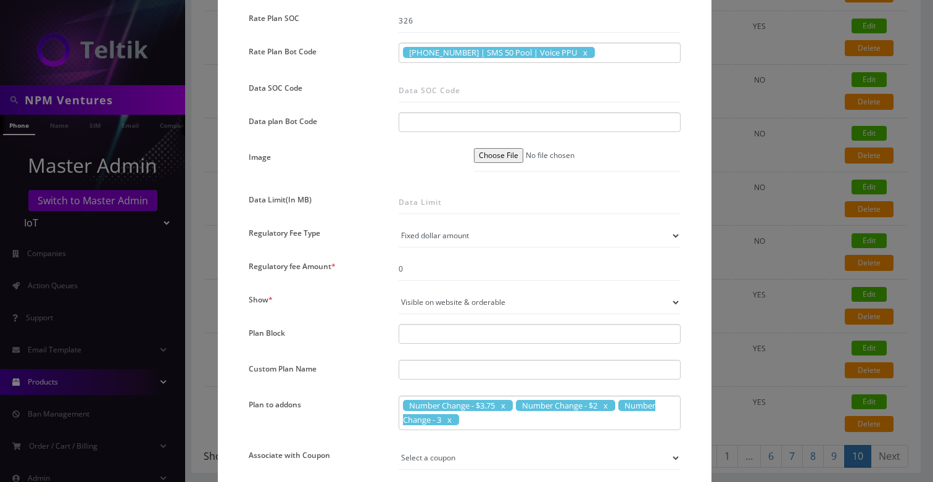
scroll to position [747, 0]
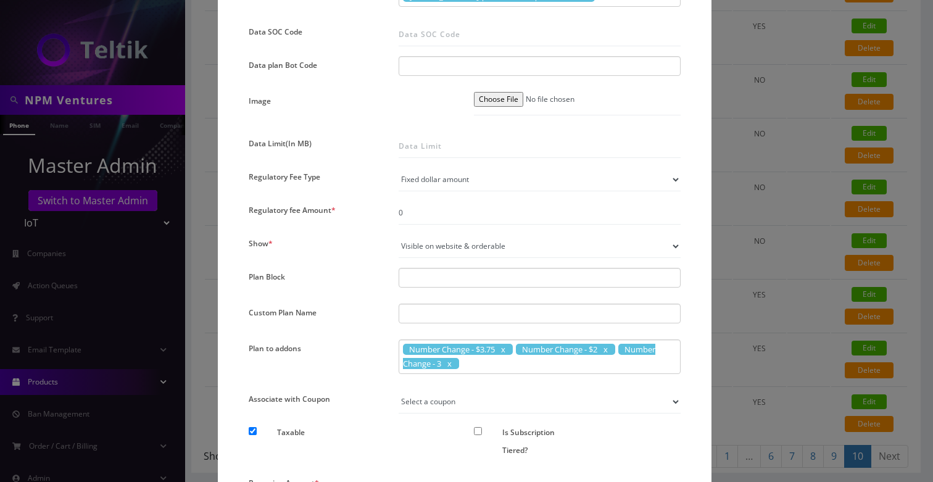
click at [471, 244] on select "Not visible on website at all Visible on website & orderable Visible on website…" at bounding box center [540, 245] width 282 height 23
select select "0"
click at [399, 234] on select "Not visible on website at all Visible on website & orderable Visible on website…" at bounding box center [540, 245] width 282 height 23
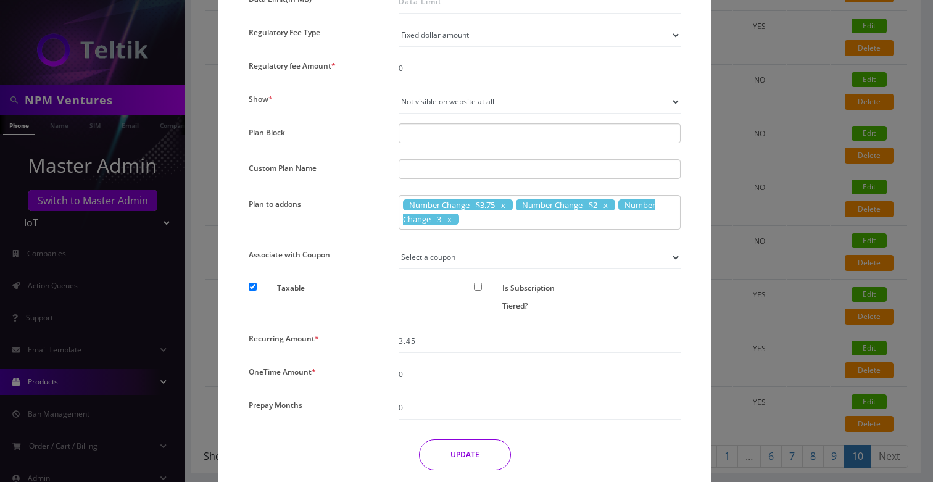
scroll to position [938, 0]
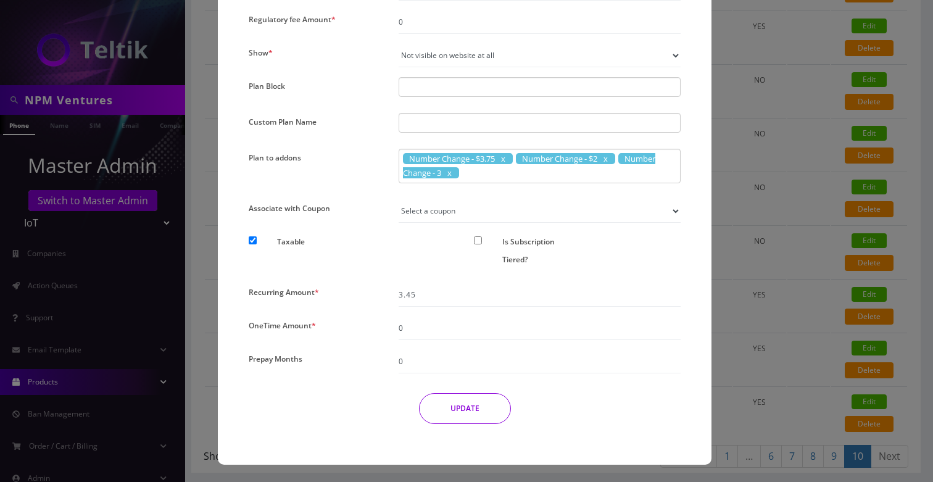
click at [471, 411] on button "UPDATE" at bounding box center [465, 408] width 92 height 31
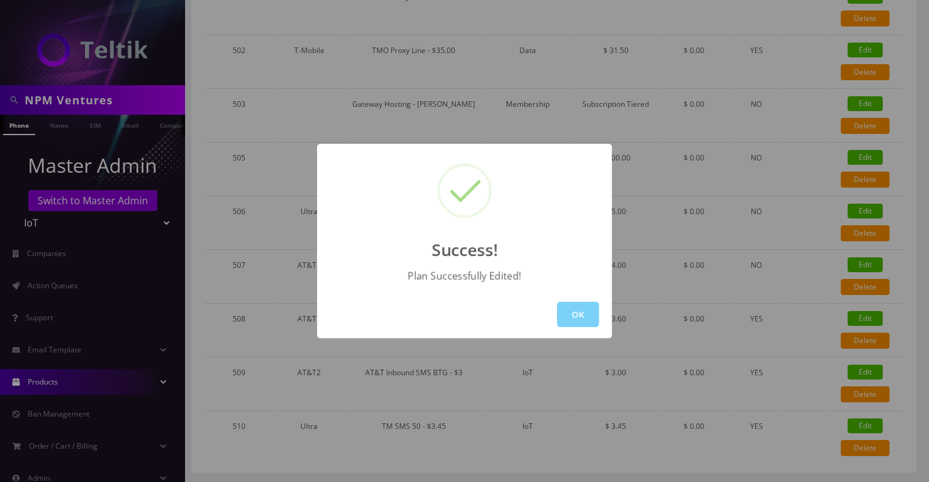
scroll to position [0, 0]
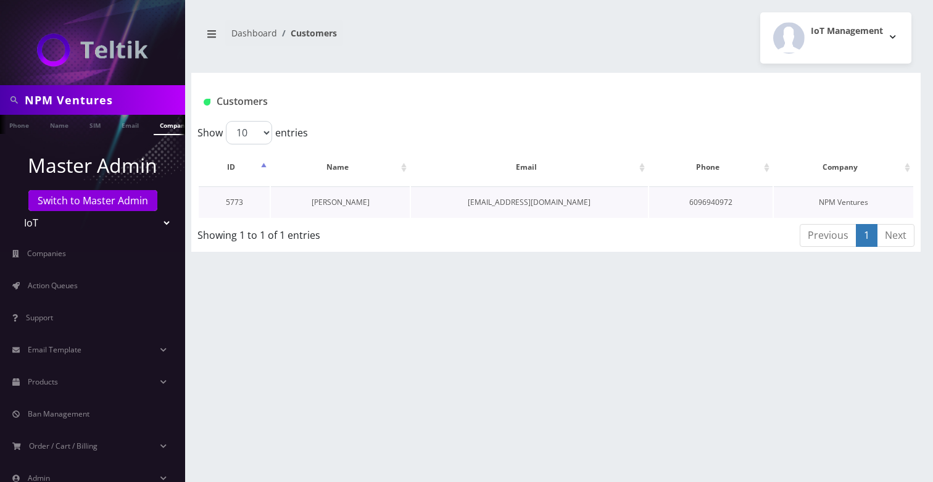
click at [350, 201] on link "[PERSON_NAME]" at bounding box center [341, 202] width 58 height 10
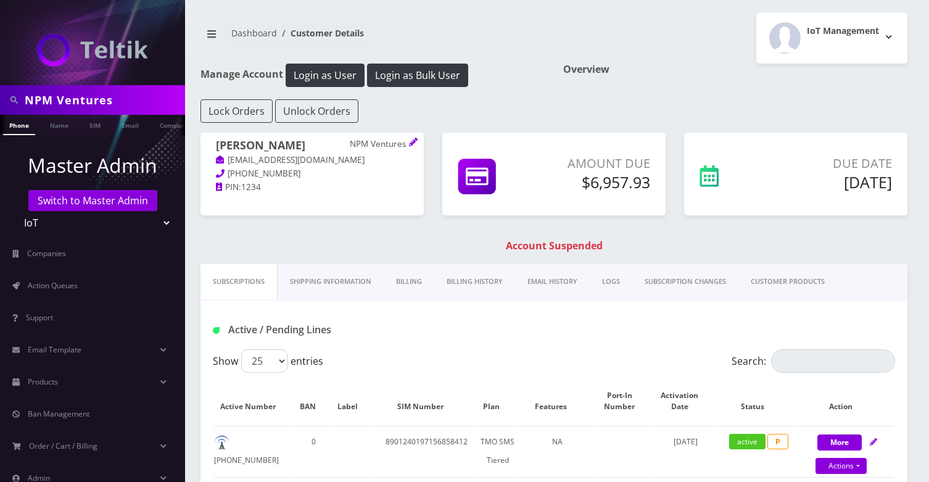
click at [789, 273] on link "CUSTOMER PRODUCTS" at bounding box center [788, 281] width 99 height 35
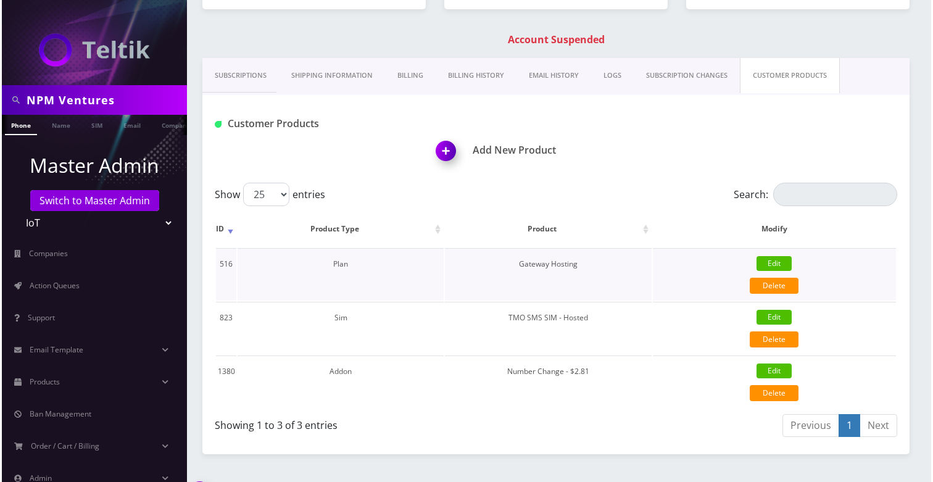
scroll to position [219, 0]
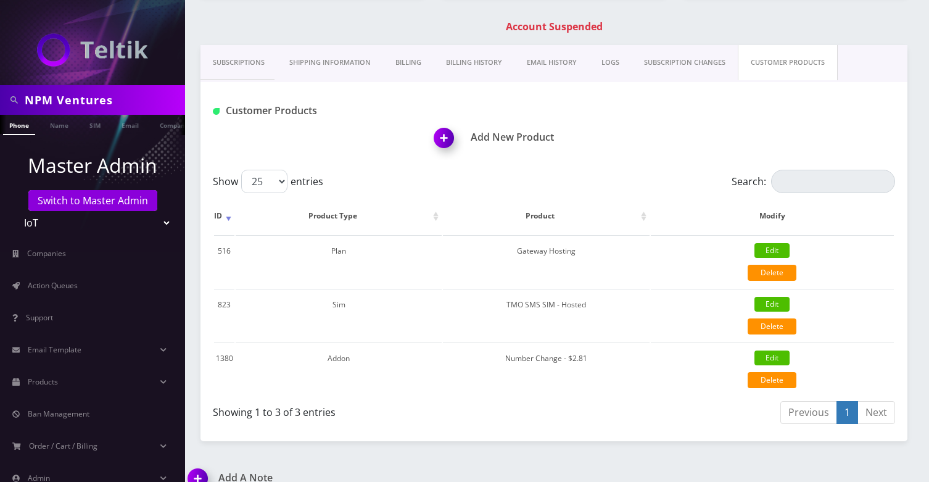
click at [449, 143] on img at bounding box center [446, 142] width 36 height 36
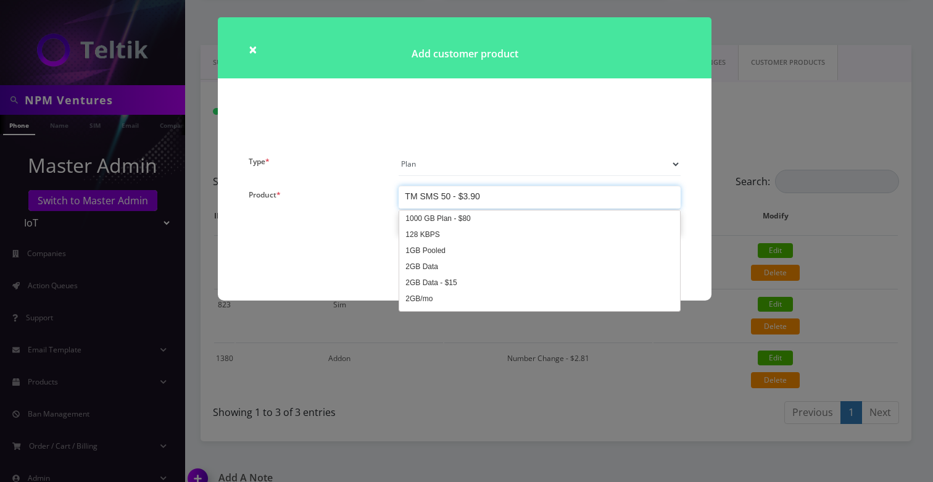
click at [518, 196] on div "TM SMS 50 - $3.90" at bounding box center [540, 197] width 282 height 23
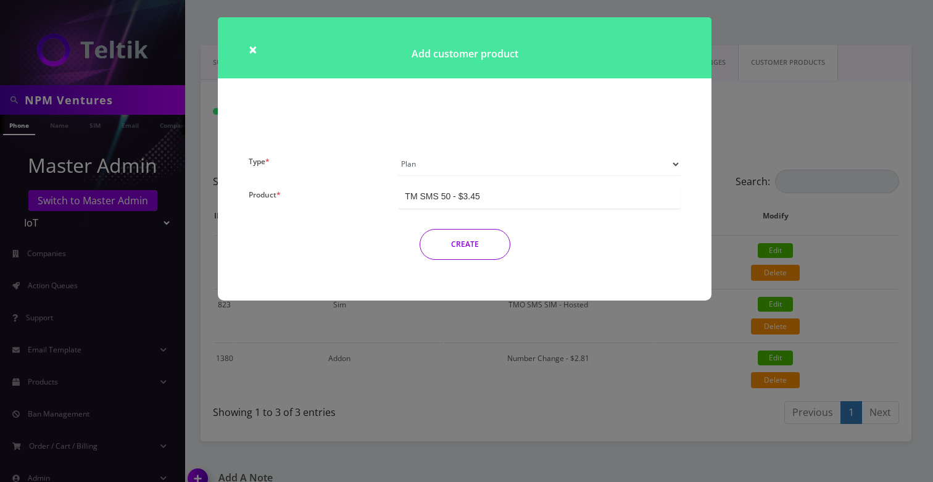
click at [466, 238] on button "CREATE" at bounding box center [465, 244] width 91 height 31
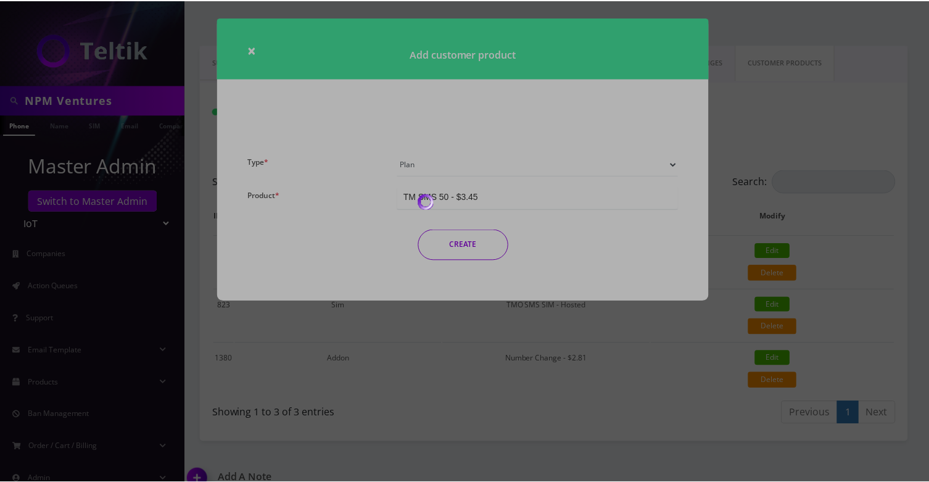
scroll to position [214, 0]
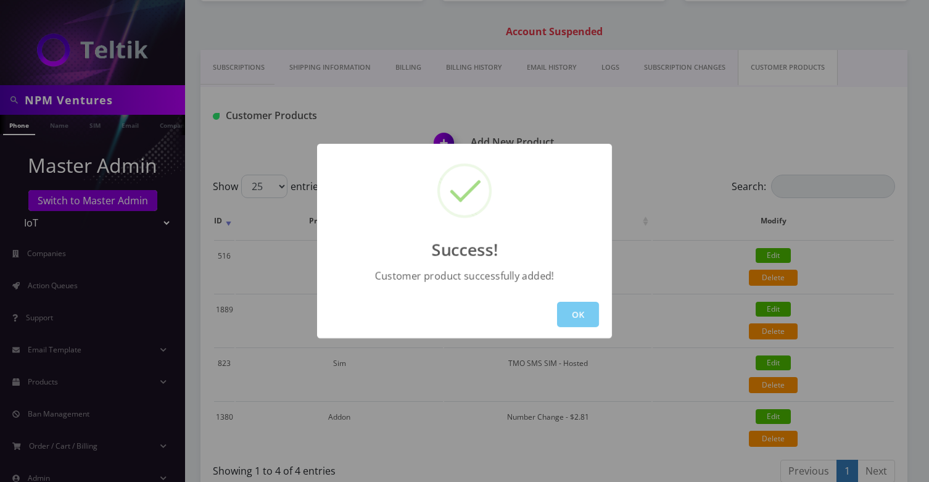
click at [593, 305] on button "OK" at bounding box center [578, 314] width 42 height 25
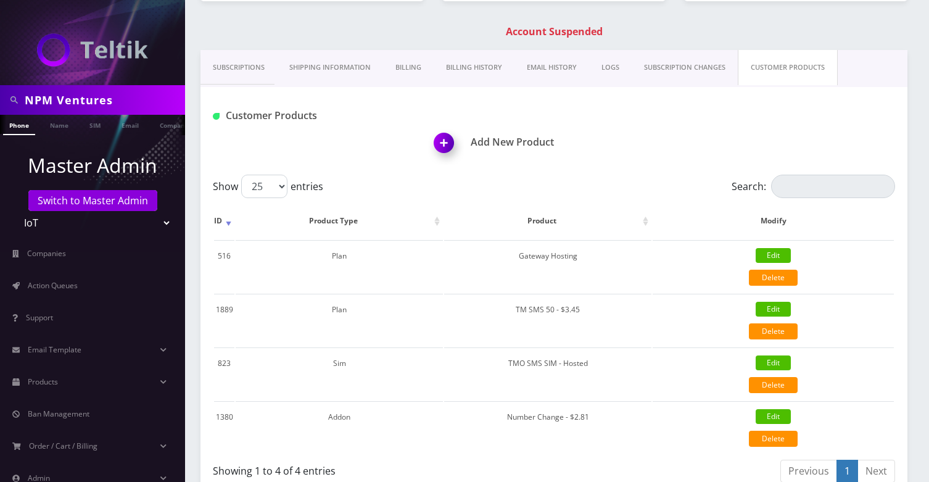
click at [252, 62] on link "Subscriptions" at bounding box center [239, 67] width 77 height 35
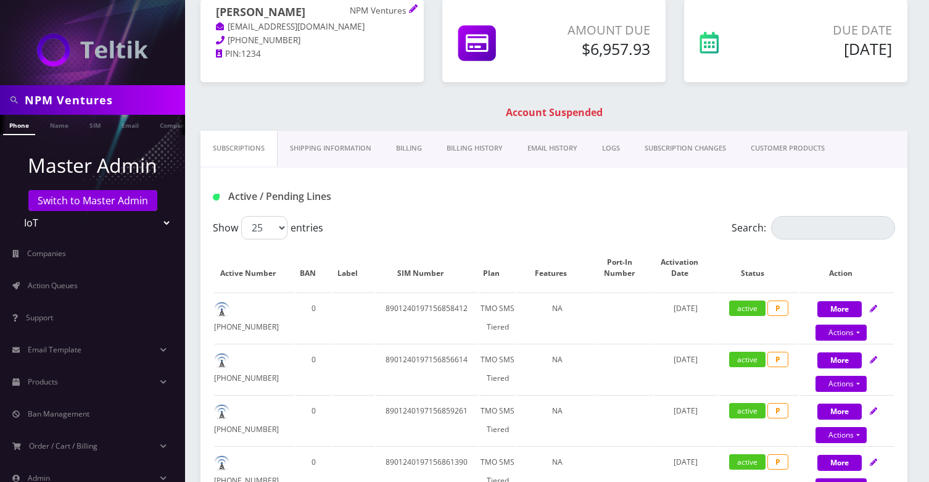
scroll to position [151, 0]
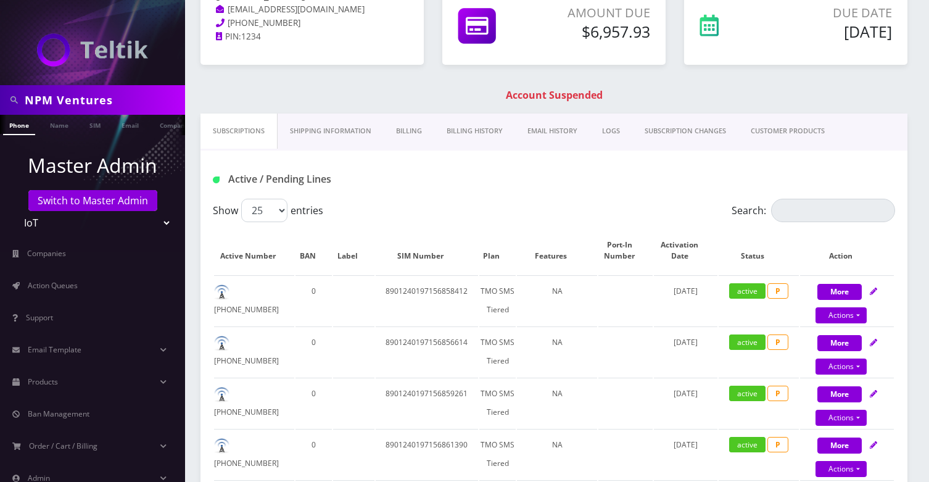
click at [402, 133] on link "Billing" at bounding box center [409, 131] width 51 height 35
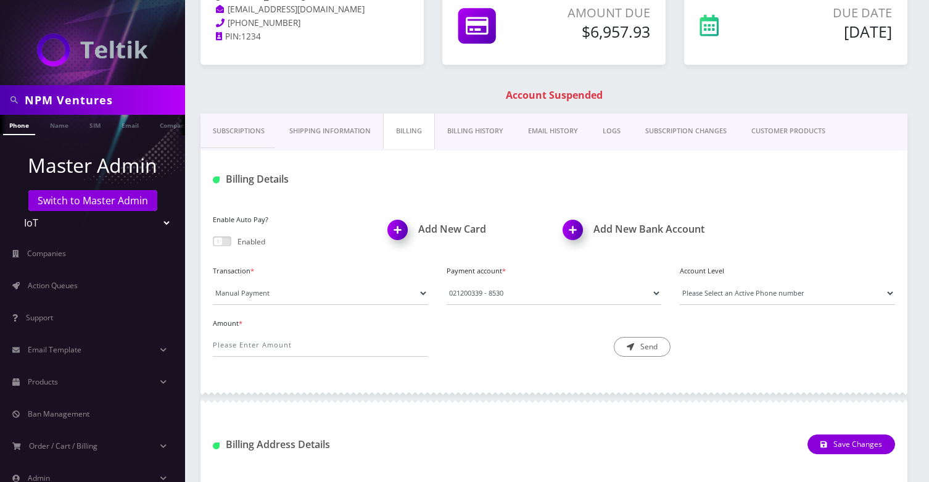
click at [452, 136] on link "Billing History" at bounding box center [475, 131] width 81 height 35
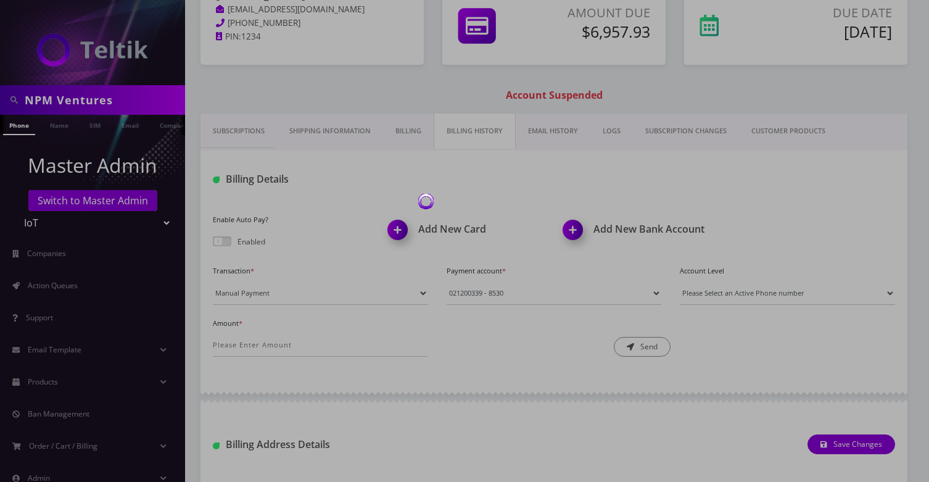
scroll to position [147, 0]
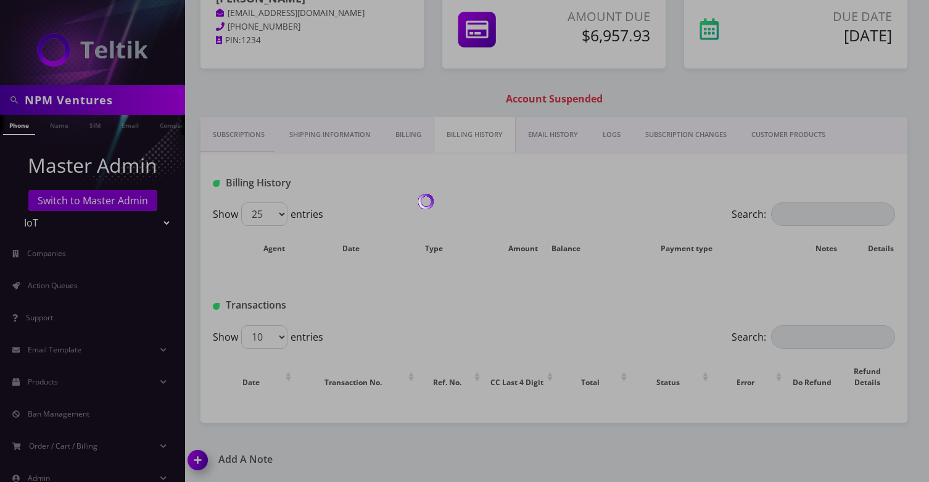
click at [302, 136] on div at bounding box center [464, 241] width 929 height 482
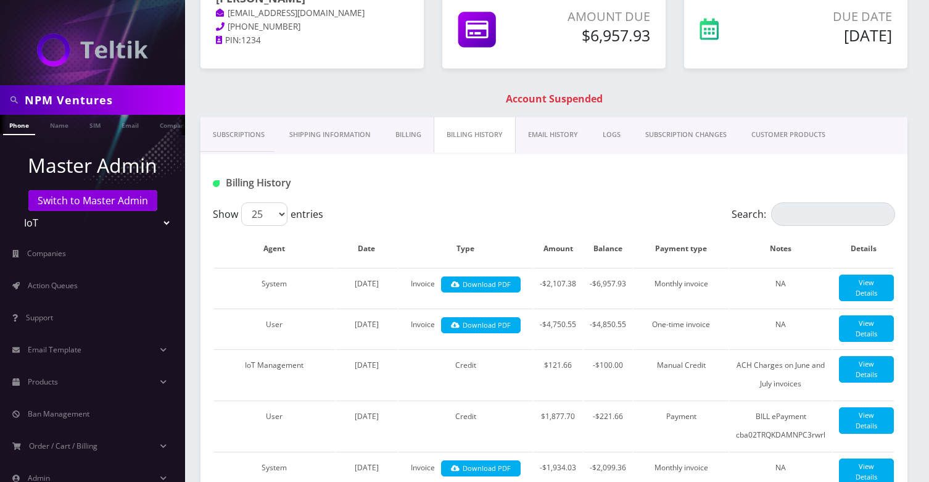
click at [246, 138] on link "Subscriptions" at bounding box center [239, 134] width 77 height 35
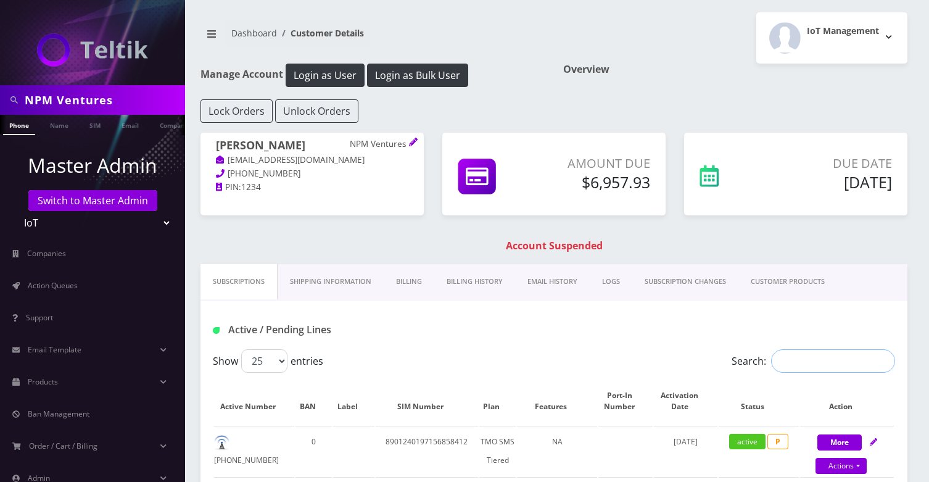
click at [808, 365] on input "Search:" at bounding box center [833, 360] width 124 height 23
click at [774, 292] on link "CUSTOMER PRODUCTS" at bounding box center [788, 281] width 99 height 35
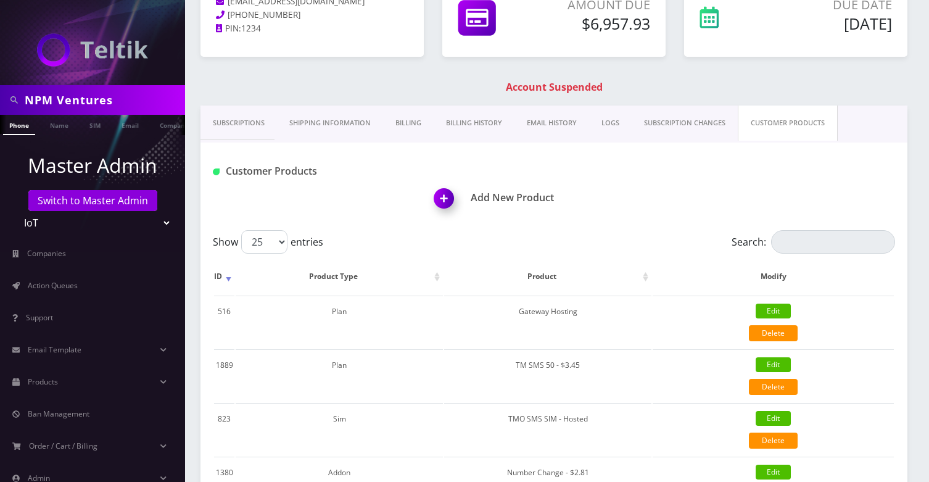
scroll to position [178, 0]
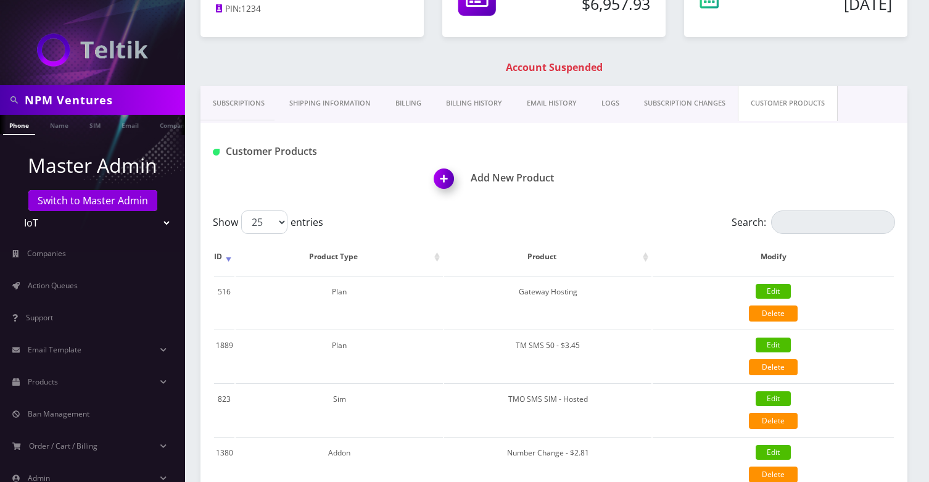
click at [244, 106] on link "Subscriptions" at bounding box center [239, 103] width 77 height 35
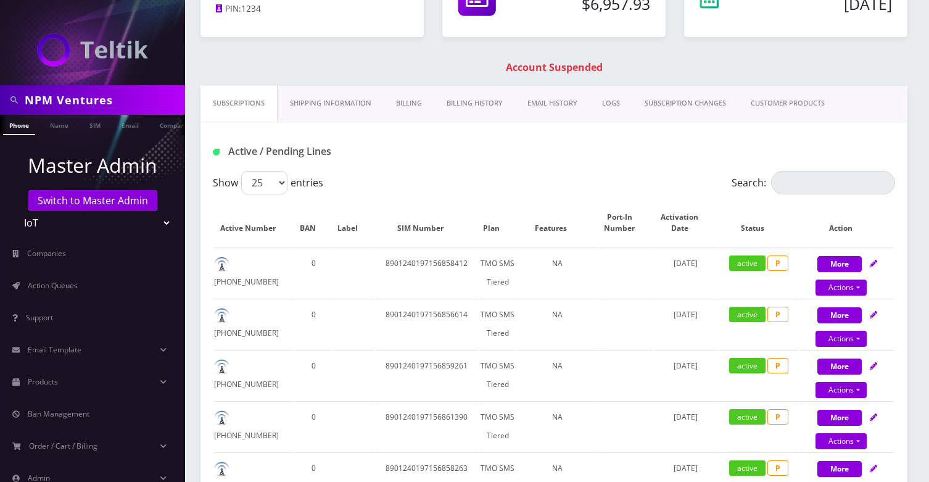
click at [768, 103] on link "CUSTOMER PRODUCTS" at bounding box center [788, 103] width 99 height 35
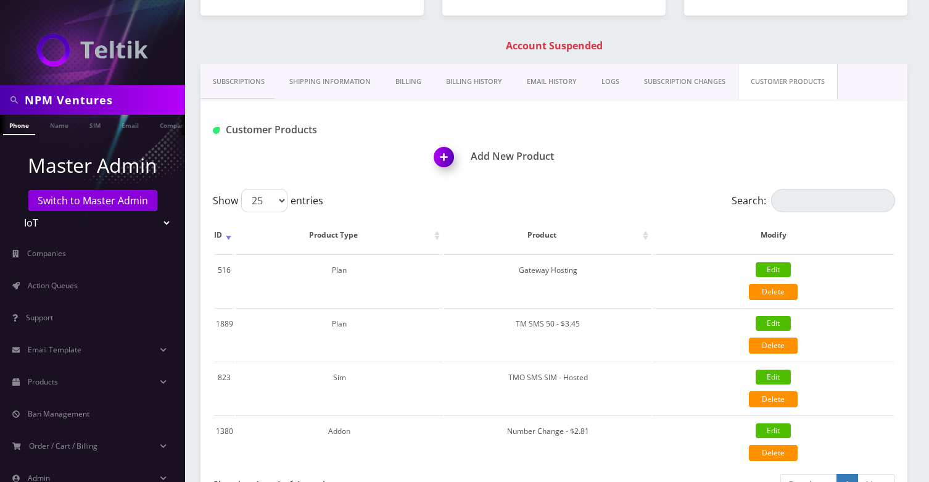
scroll to position [190, 0]
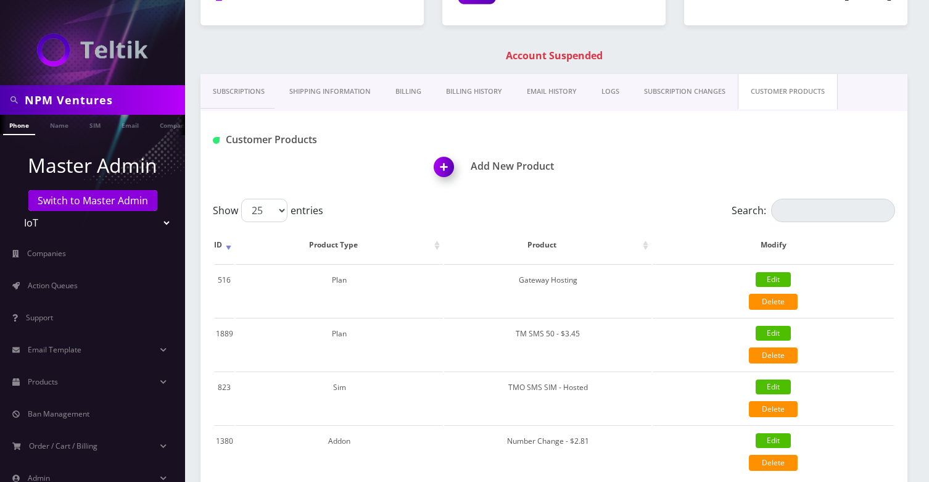
click at [218, 88] on link "Subscriptions" at bounding box center [239, 91] width 77 height 35
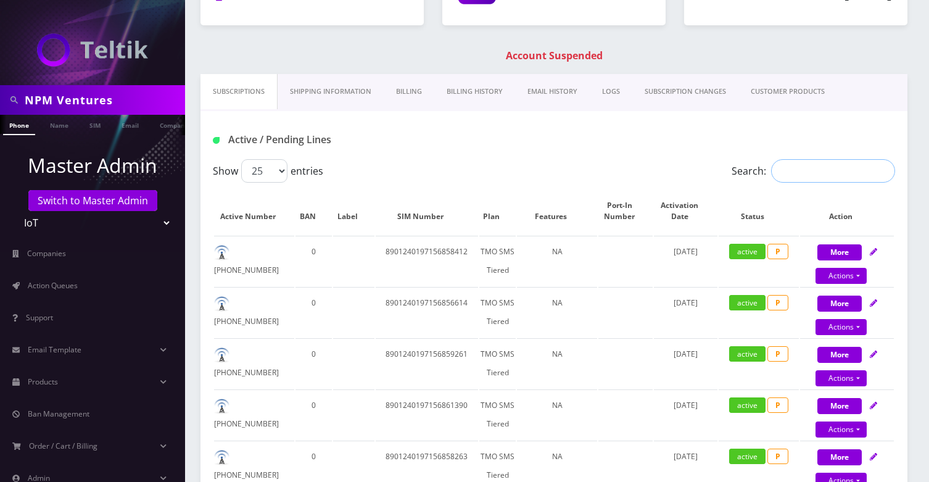
click at [832, 173] on input "Search:" at bounding box center [833, 170] width 124 height 23
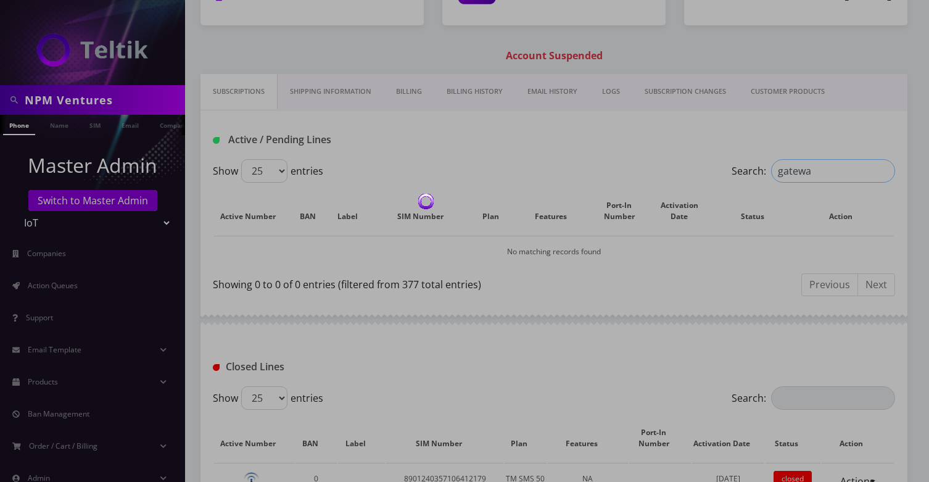
type input "gateway"
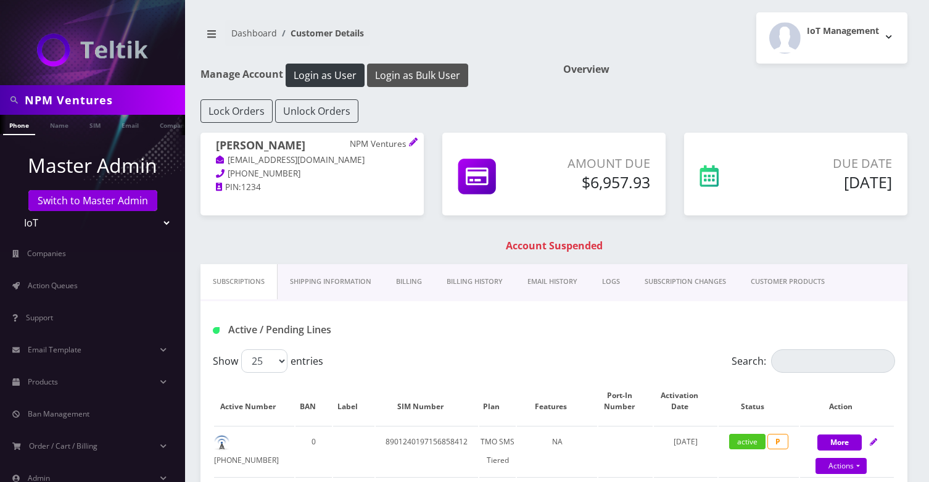
click at [400, 72] on button "Login as Bulk User" at bounding box center [417, 75] width 101 height 23
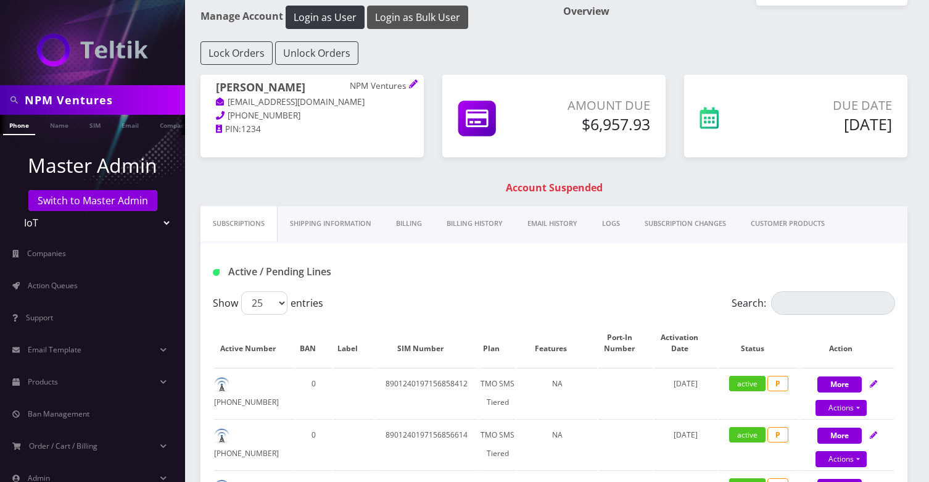
scroll to position [60, 0]
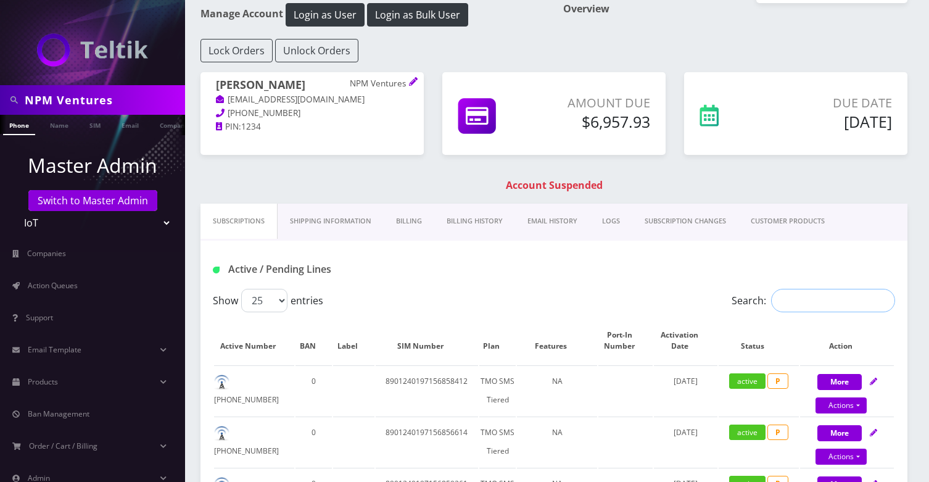
click at [810, 299] on input "Search:" at bounding box center [833, 300] width 124 height 23
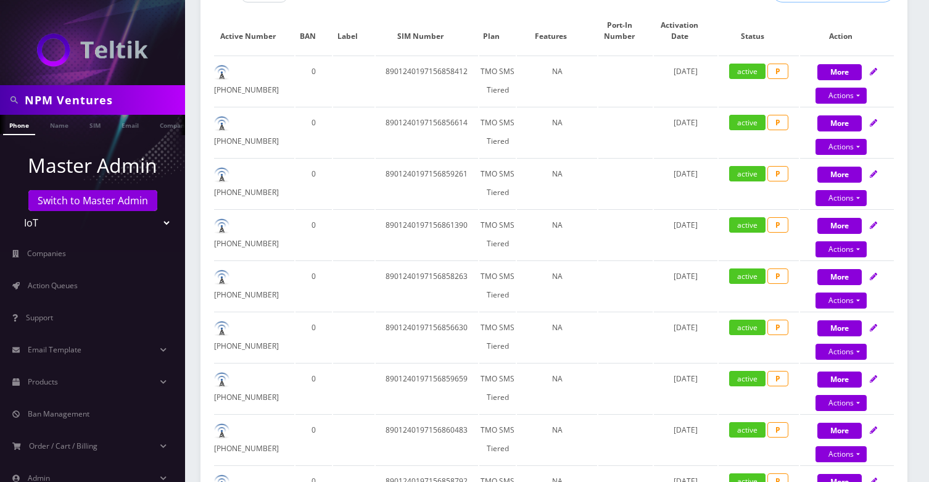
scroll to position [163, 0]
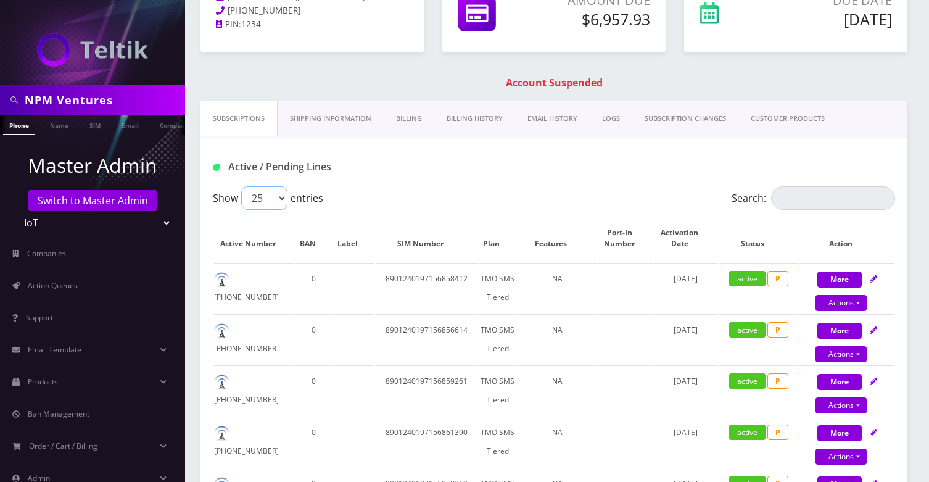
click at [275, 193] on select "25 50 100 250 500" at bounding box center [264, 197] width 46 height 23
select select "500"
click at [241, 186] on select "25 50 100 250 500" at bounding box center [264, 197] width 46 height 23
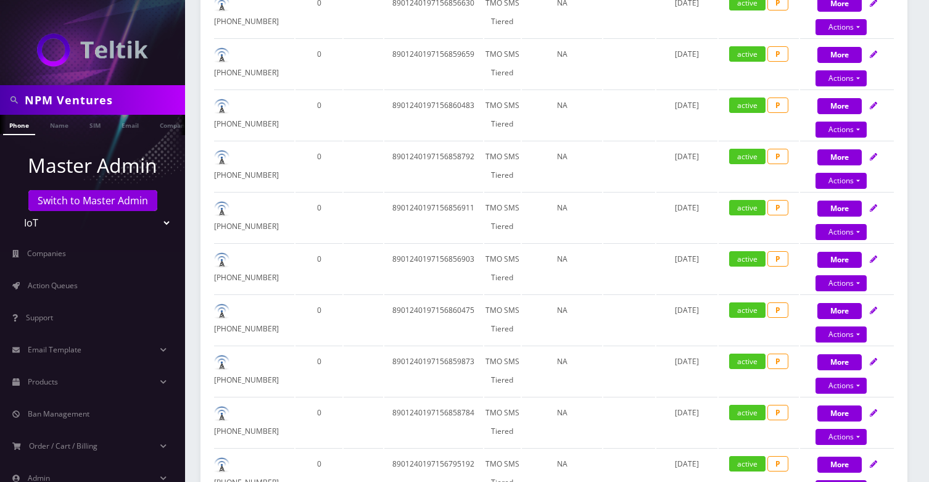
scroll to position [0, 0]
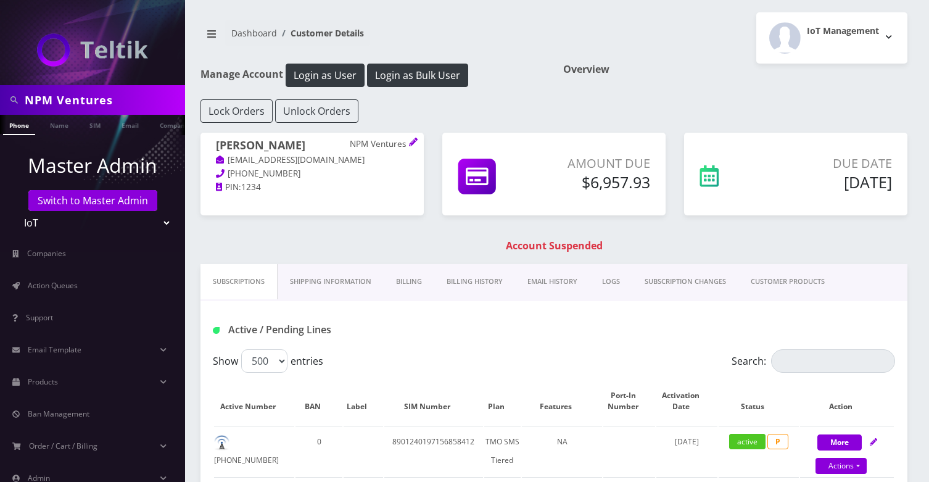
click at [416, 247] on h1 "Account Suspended" at bounding box center [554, 246] width 701 height 12
